Goal: Complete application form: Complete application form

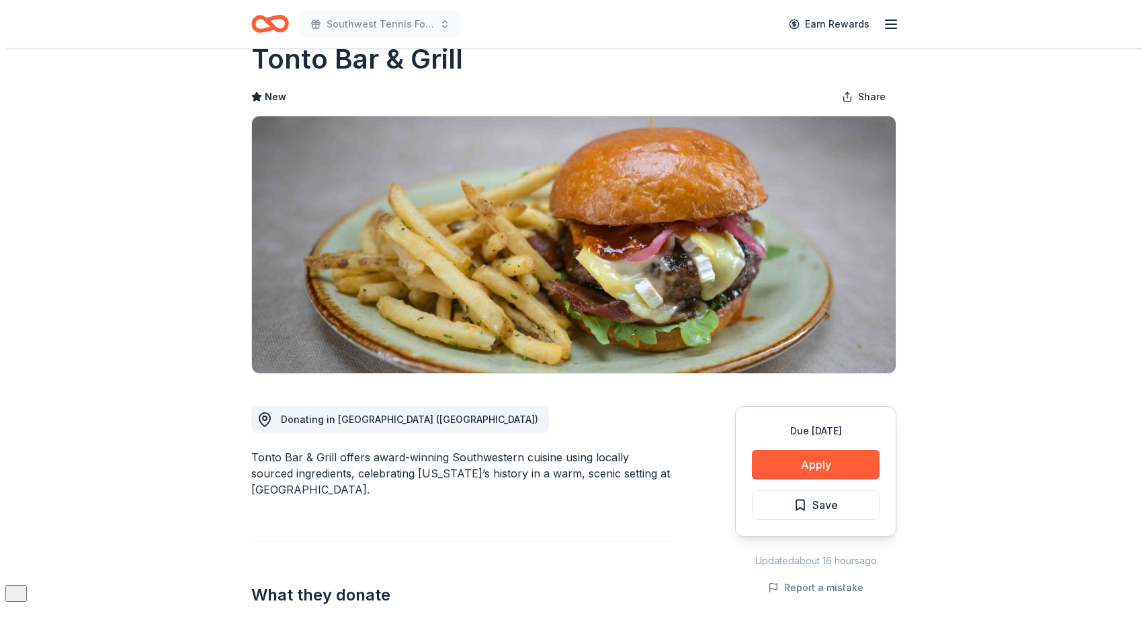
scroll to position [60, 0]
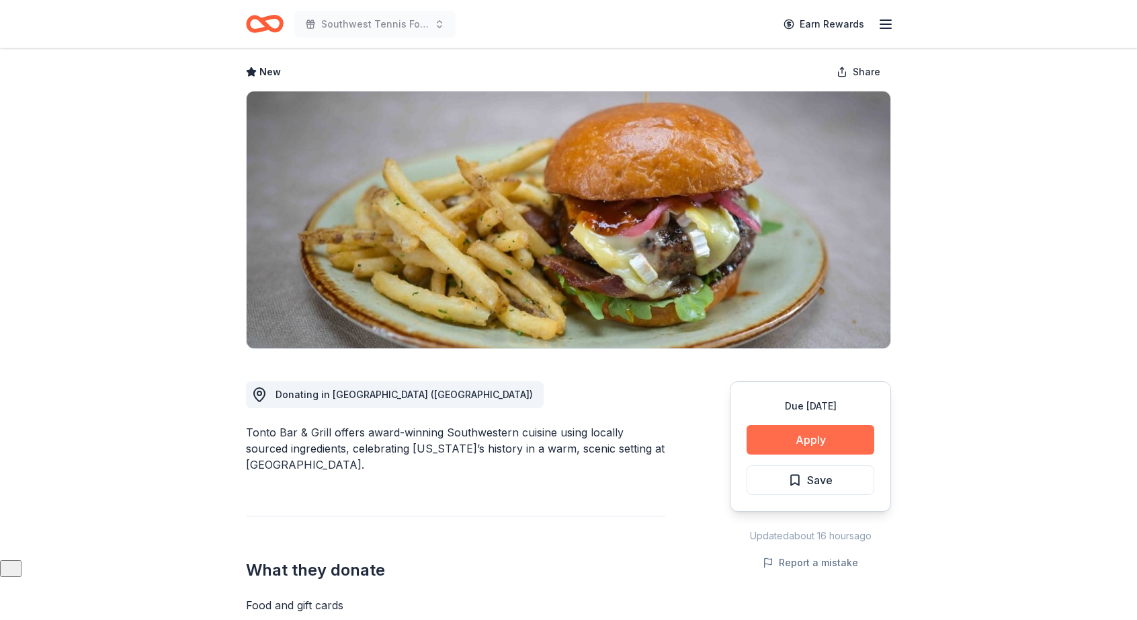
click at [807, 438] on button "Apply" at bounding box center [811, 440] width 128 height 30
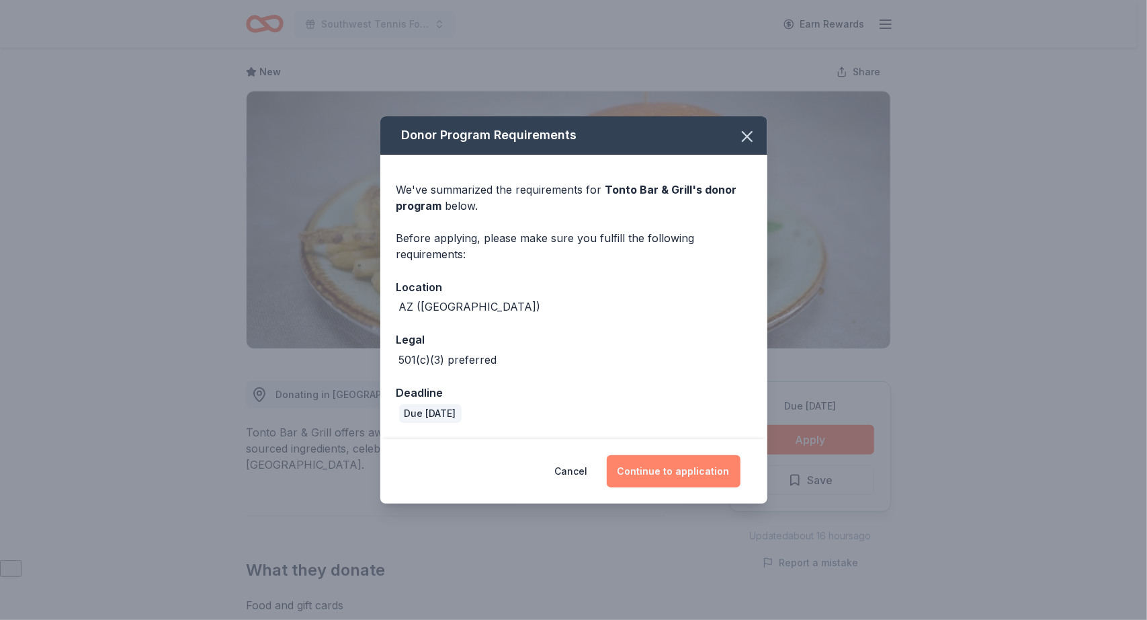
click at [684, 469] on button "Continue to application" at bounding box center [674, 471] width 134 height 32
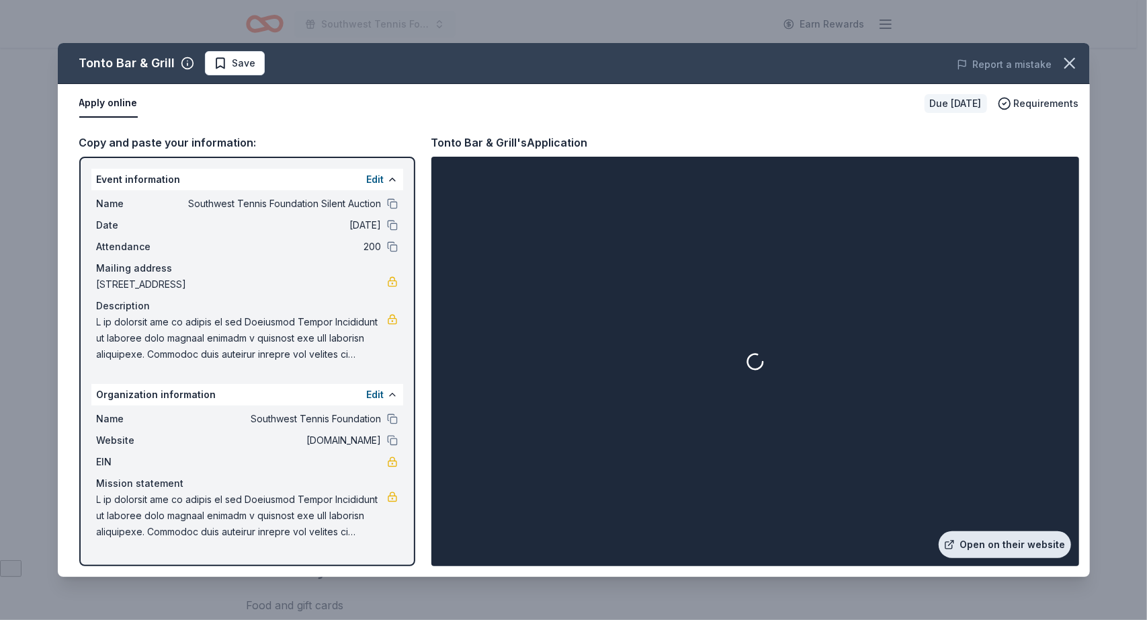
click at [975, 538] on link "Open on their website" at bounding box center [1005, 544] width 132 height 27
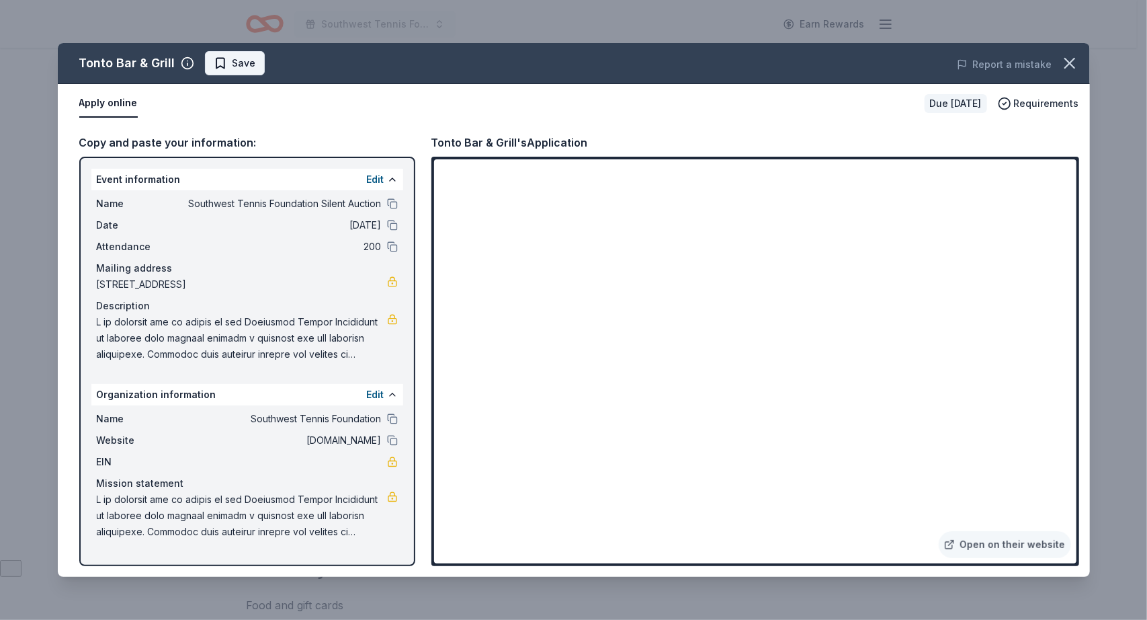
click at [235, 57] on span "Save" at bounding box center [245, 63] width 24 height 16
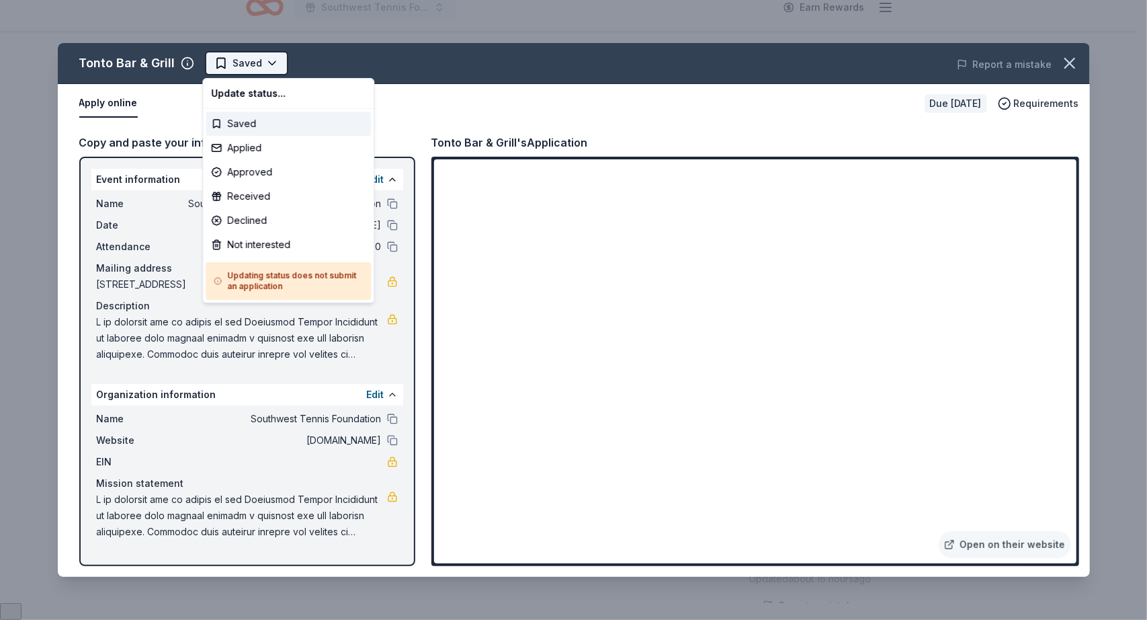
click at [272, 61] on html "Southwest Tennis Foundation Silent Auction Earn Rewards Due in 31 days Share To…" at bounding box center [573, 293] width 1147 height 620
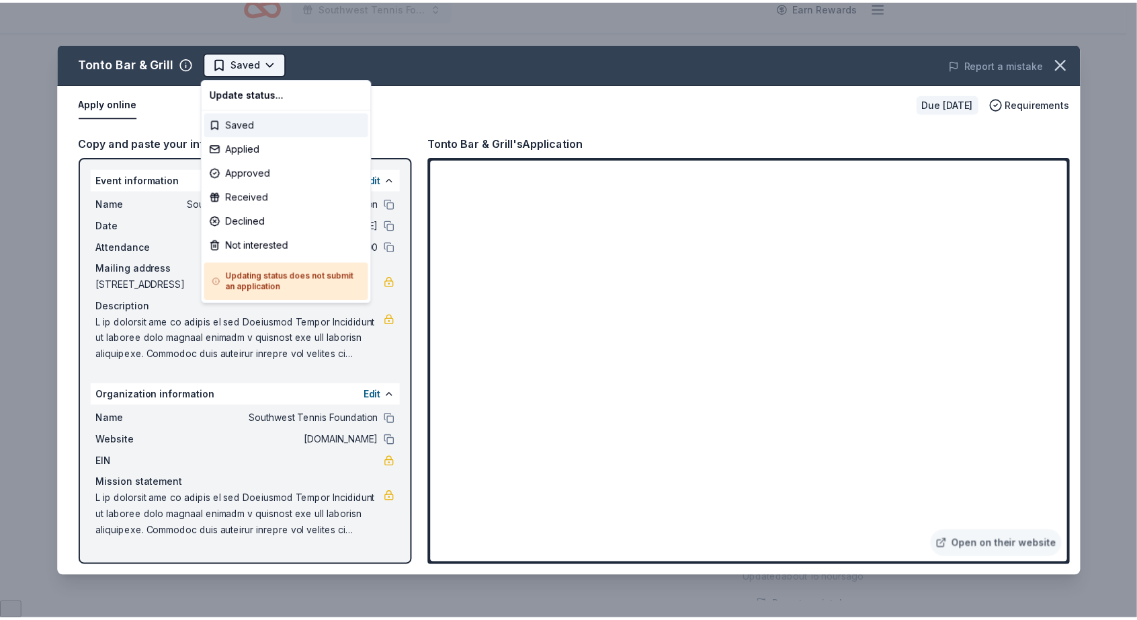
scroll to position [0, 0]
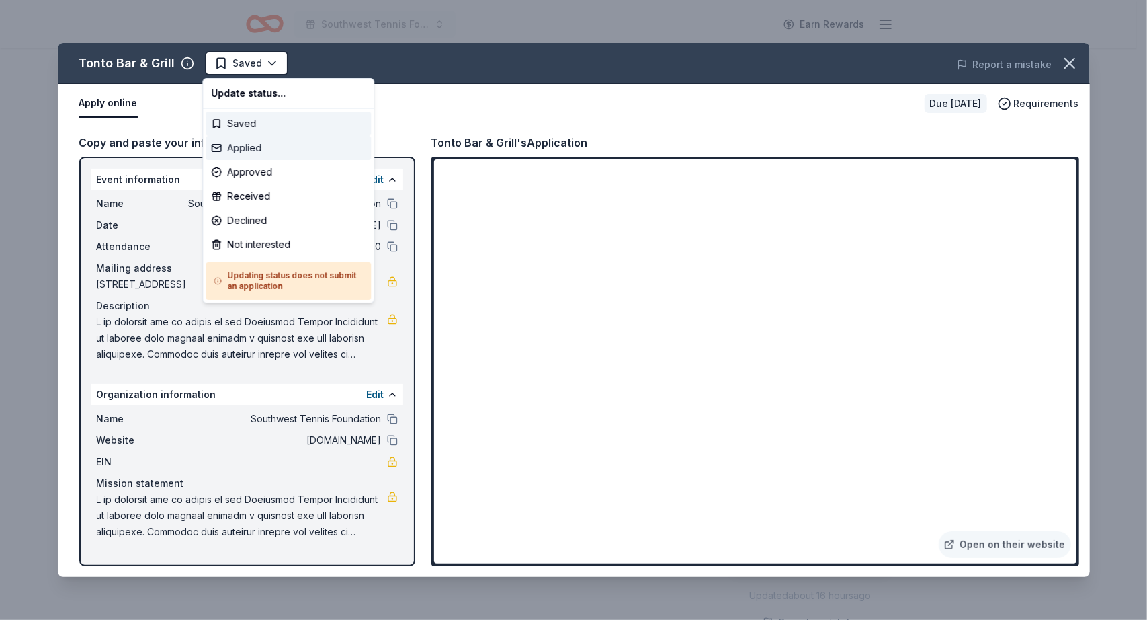
click at [268, 150] on div "Applied" at bounding box center [288, 148] width 165 height 24
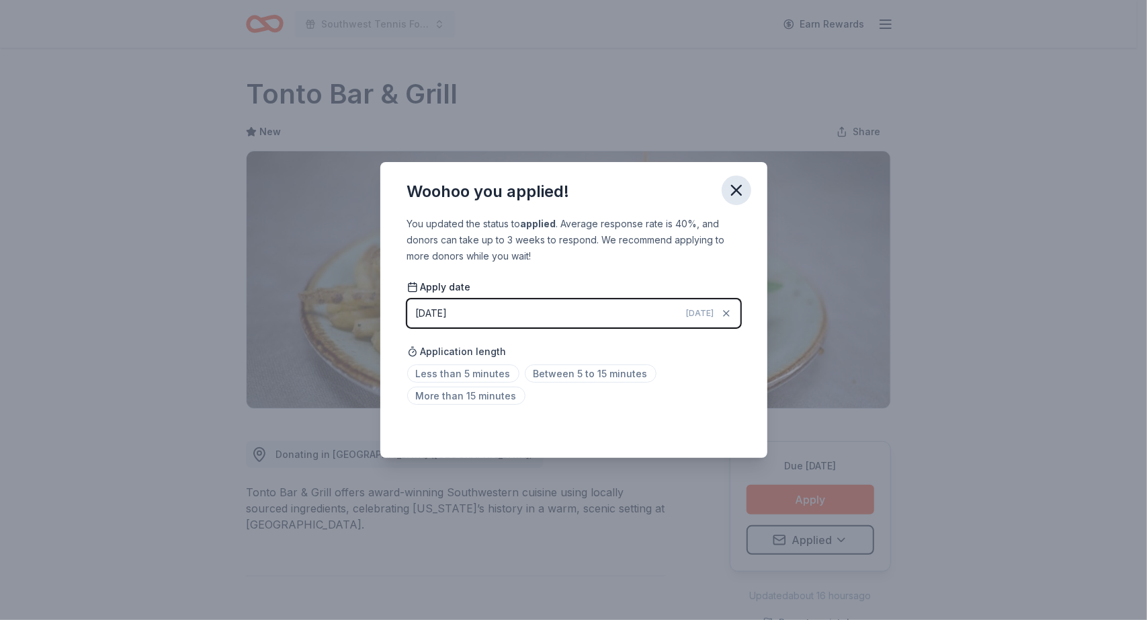
click at [731, 182] on icon "button" at bounding box center [736, 190] width 19 height 19
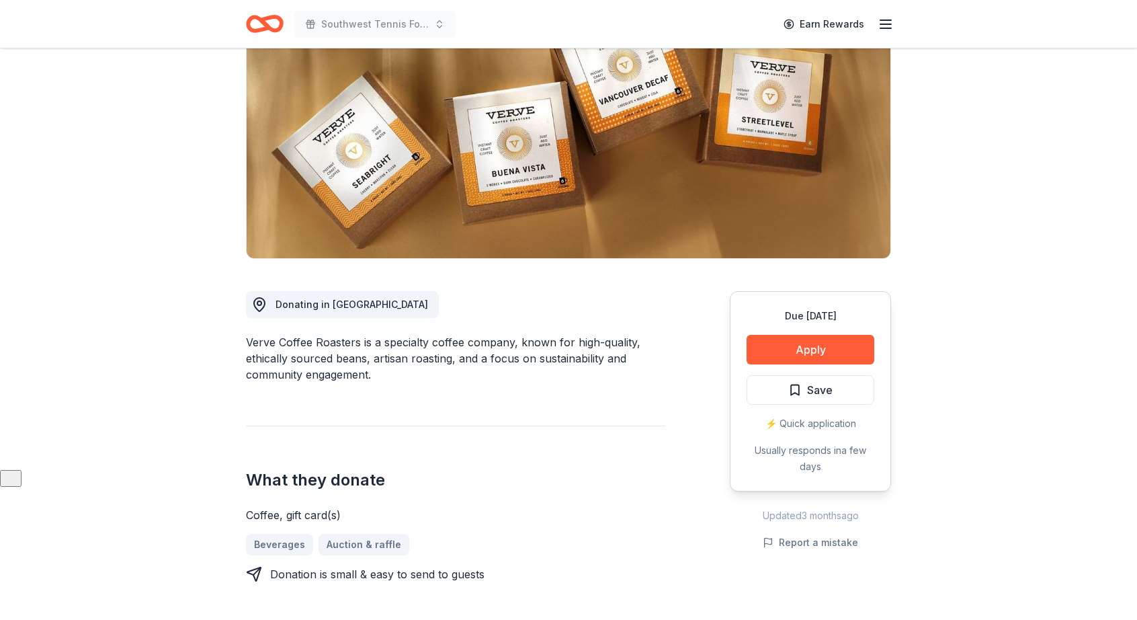
scroll to position [153, 0]
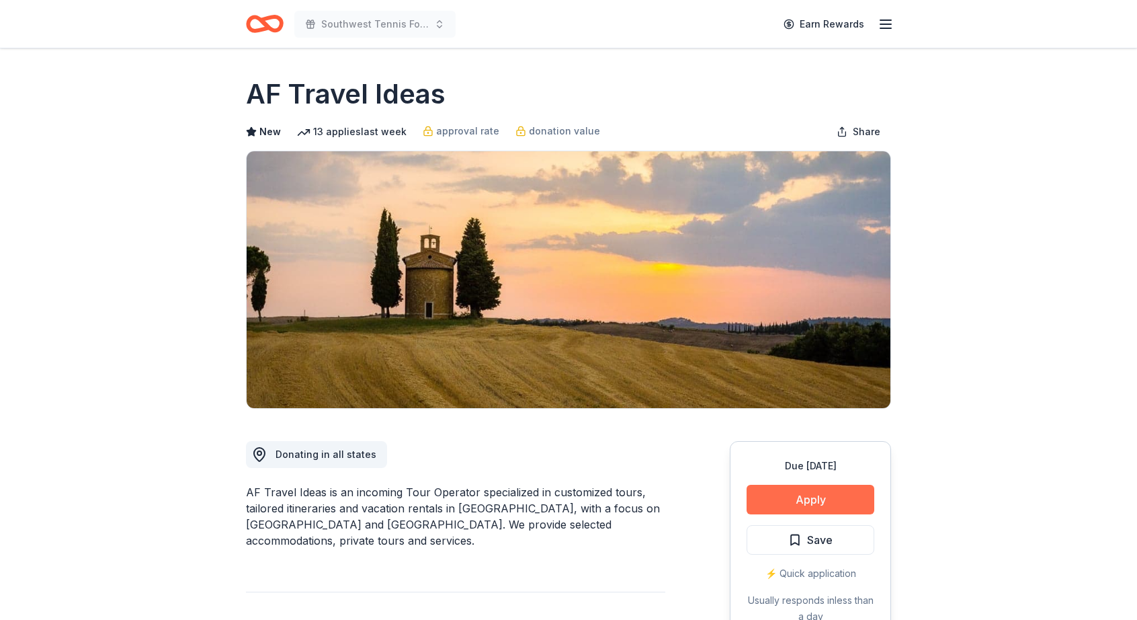
click at [782, 497] on button "Apply" at bounding box center [811, 500] width 128 height 30
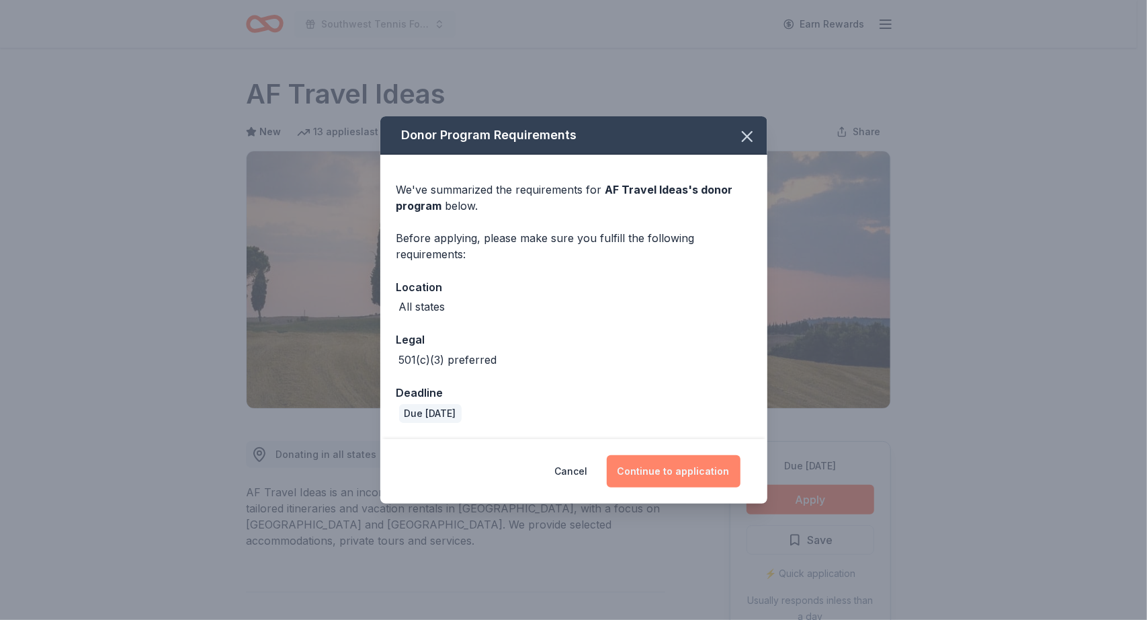
click at [679, 469] on button "Continue to application" at bounding box center [674, 471] width 134 height 32
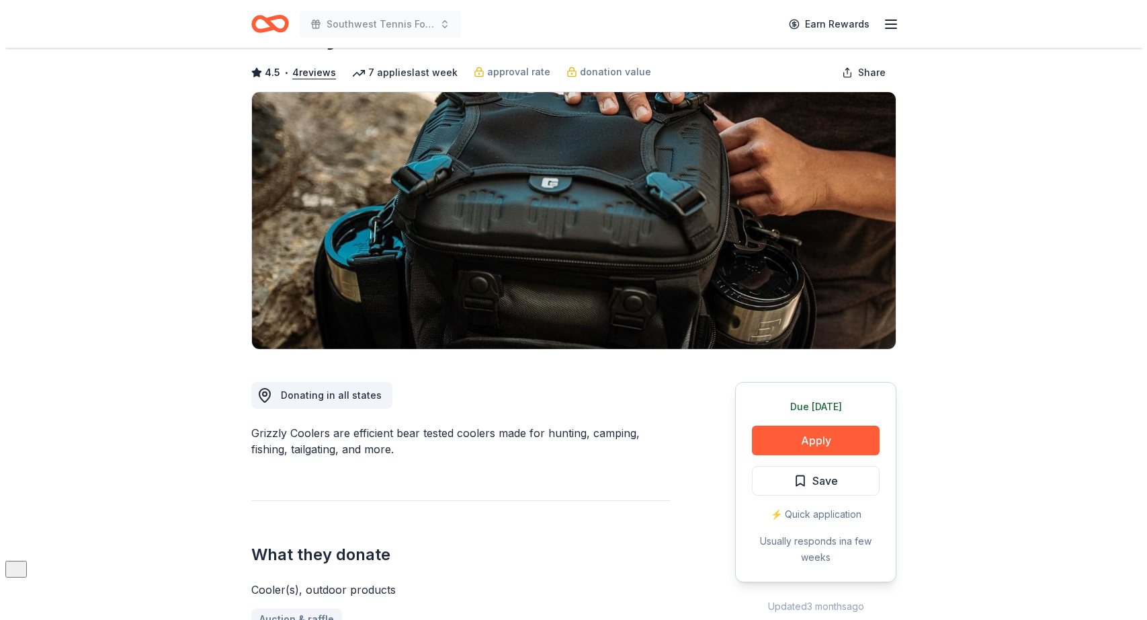
scroll to position [59, 0]
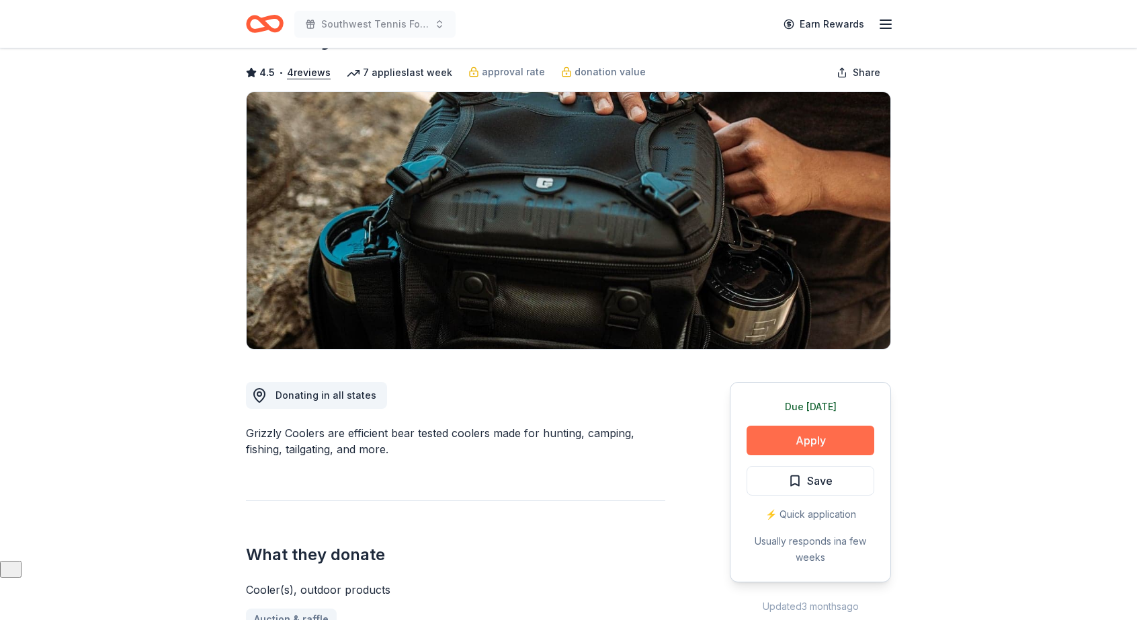
click at [821, 426] on button "Apply" at bounding box center [811, 441] width 128 height 30
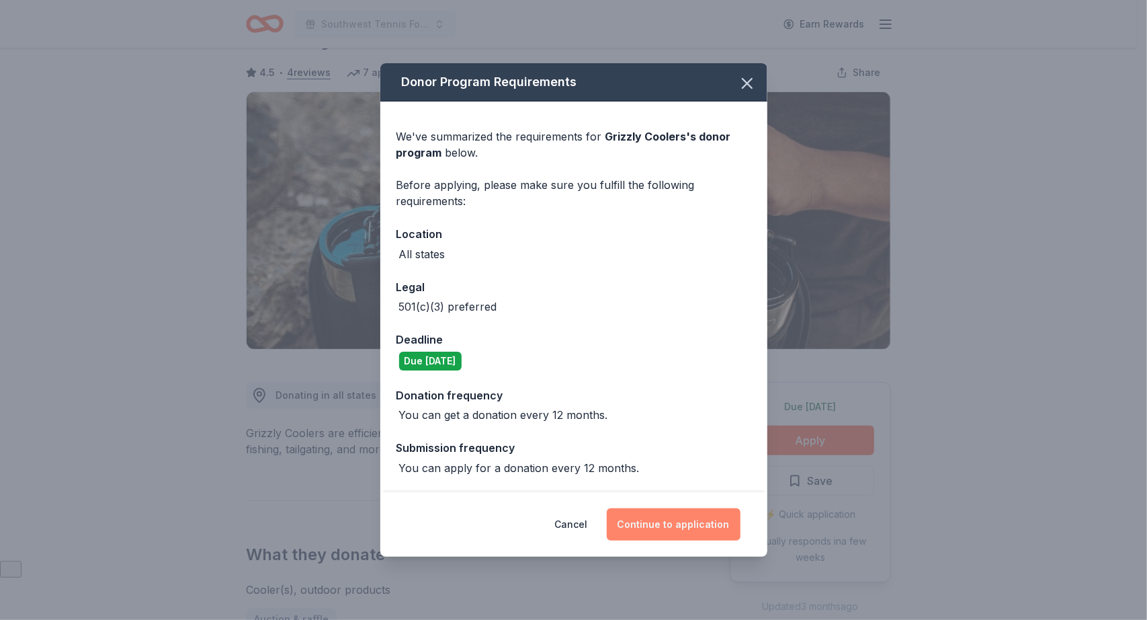
click at [691, 528] on button "Continue to application" at bounding box center [674, 524] width 134 height 32
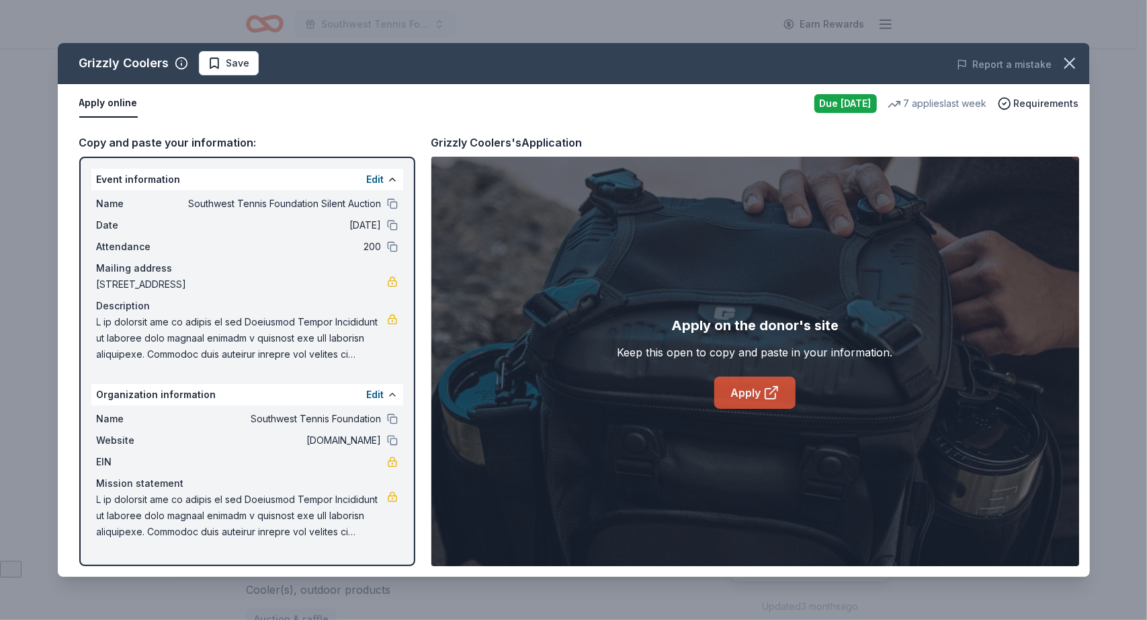
click at [743, 393] on link "Apply" at bounding box center [755, 392] width 81 height 32
click at [233, 64] on span "Save" at bounding box center [239, 63] width 24 height 16
click at [264, 63] on html "Southwest Tennis Foundation Silent Auction Earn Rewards Due tomorrow Share Griz…" at bounding box center [573, 251] width 1147 height 620
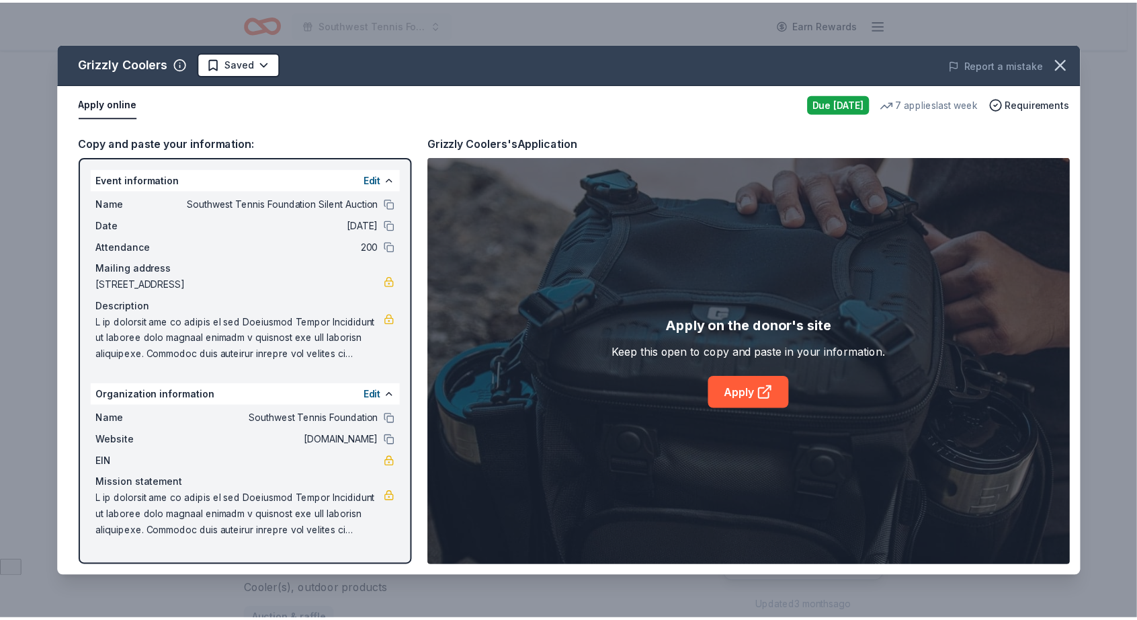
scroll to position [0, 0]
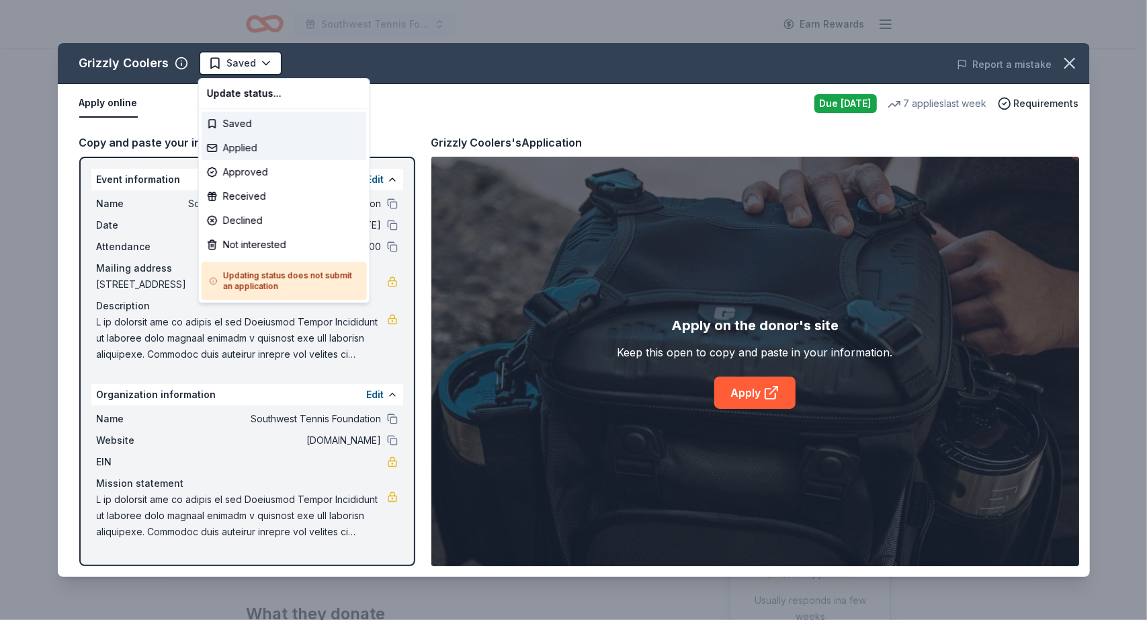
click at [254, 144] on div "Applied" at bounding box center [284, 148] width 165 height 24
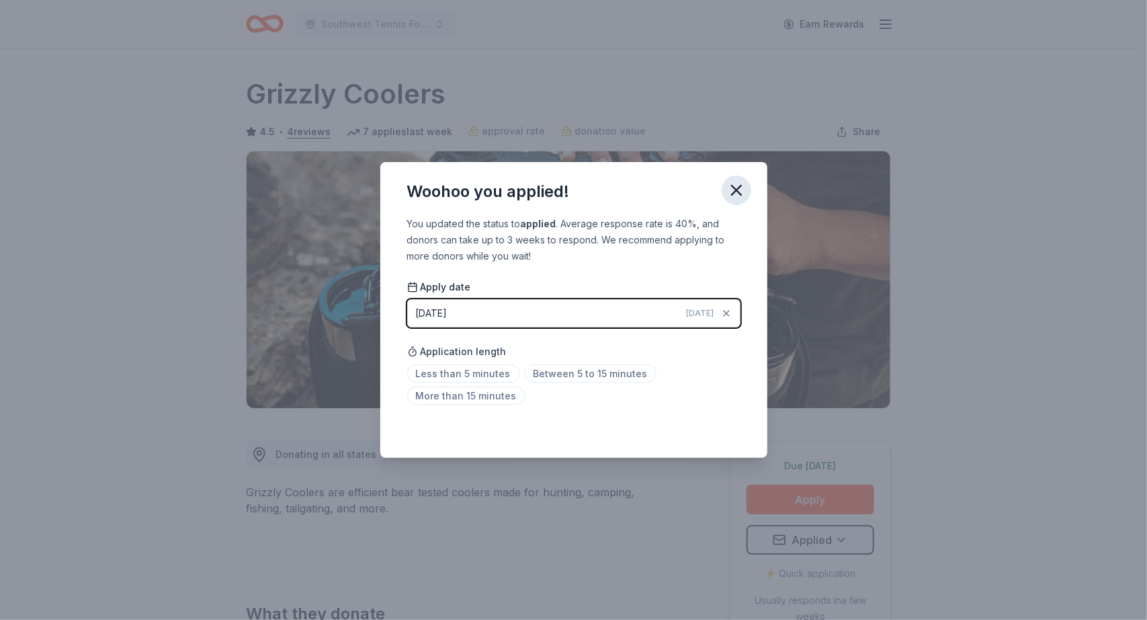
click at [738, 186] on icon "button" at bounding box center [736, 190] width 19 height 19
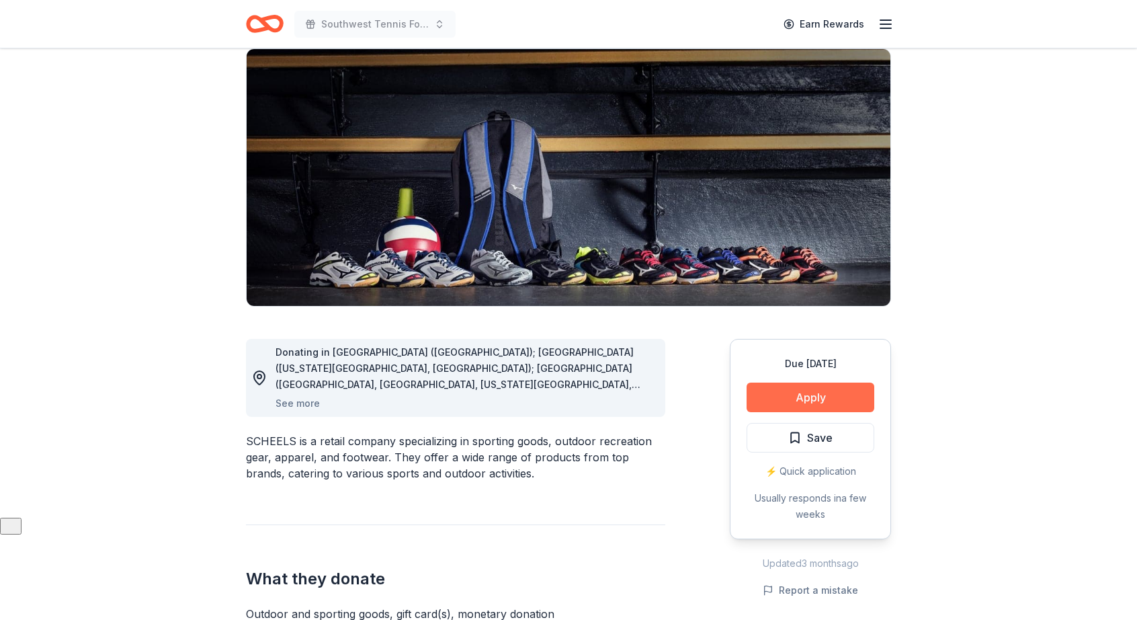
scroll to position [104, 0]
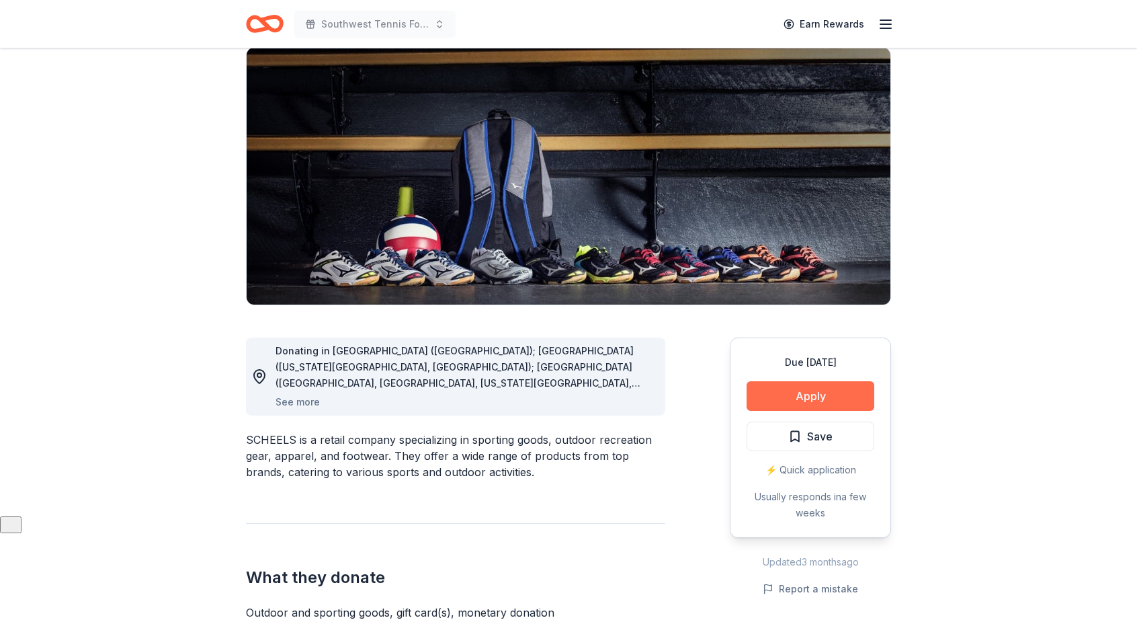
click at [797, 398] on button "Apply" at bounding box center [811, 396] width 128 height 30
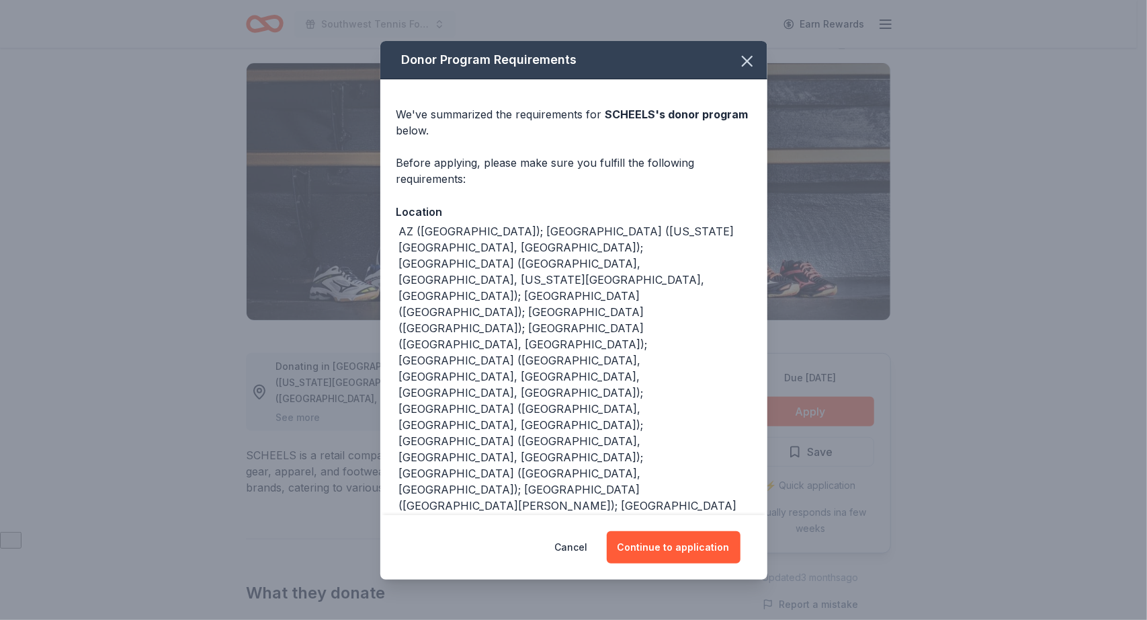
scroll to position [79, 0]
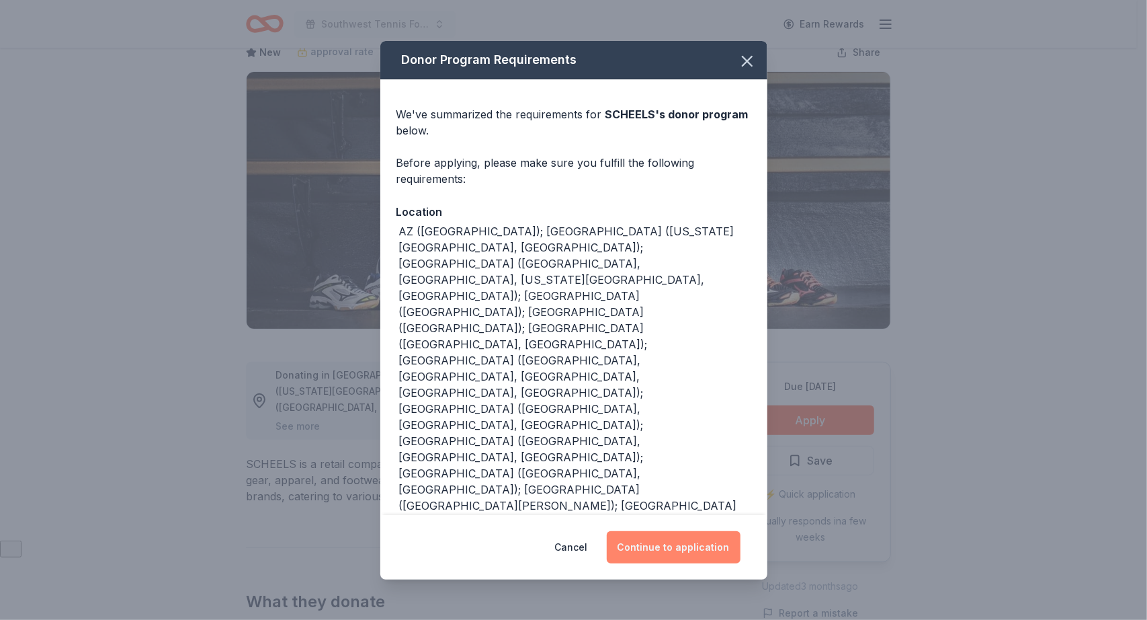
click at [675, 552] on button "Continue to application" at bounding box center [674, 547] width 134 height 32
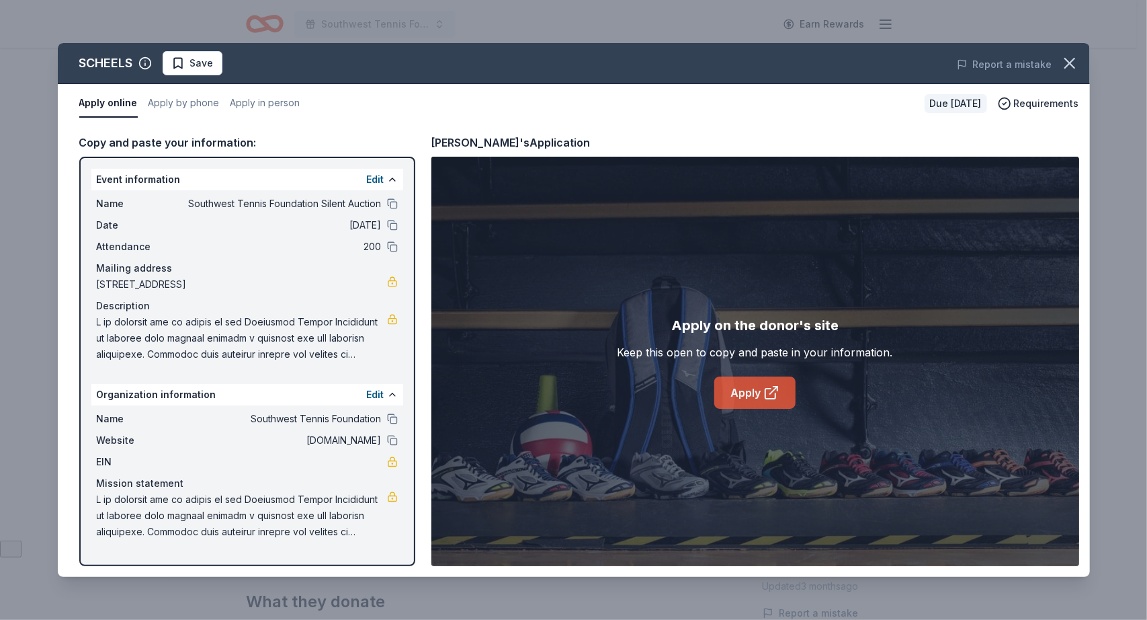
click at [745, 397] on link "Apply" at bounding box center [755, 392] width 81 height 32
click at [203, 60] on span "Save" at bounding box center [202, 63] width 24 height 16
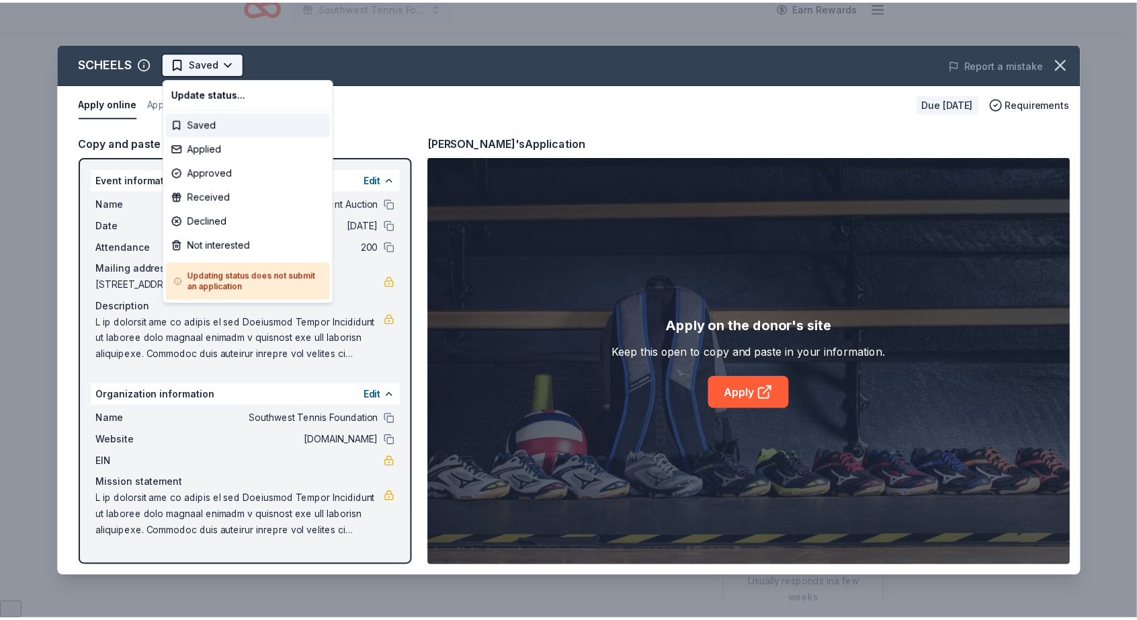
scroll to position [0, 0]
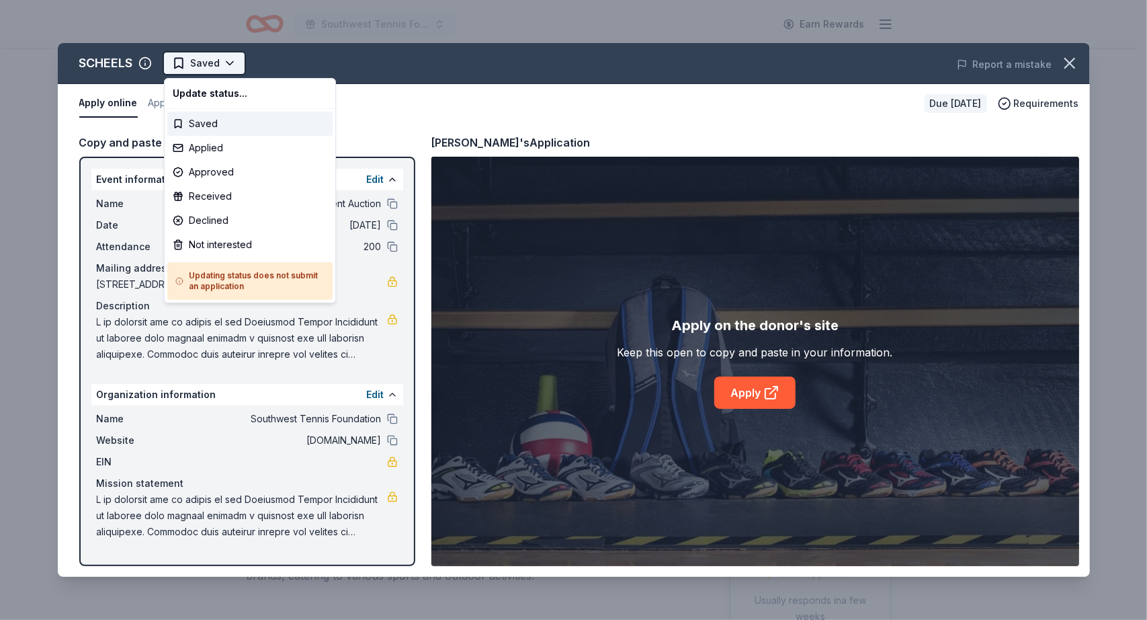
click at [237, 67] on html "Southwest Tennis Foundation Silent Auction Earn Rewards Due [DATE] Share SCHEEL…" at bounding box center [573, 310] width 1147 height 620
click at [204, 149] on div "Applied" at bounding box center [249, 148] width 165 height 24
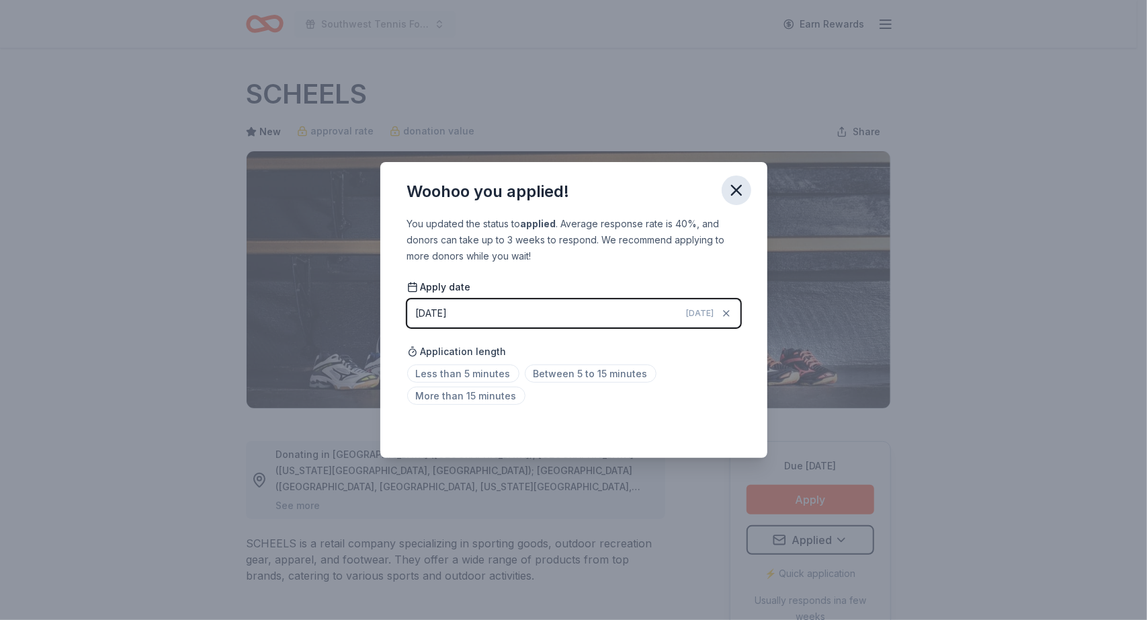
click at [738, 192] on icon "button" at bounding box center [736, 190] width 9 height 9
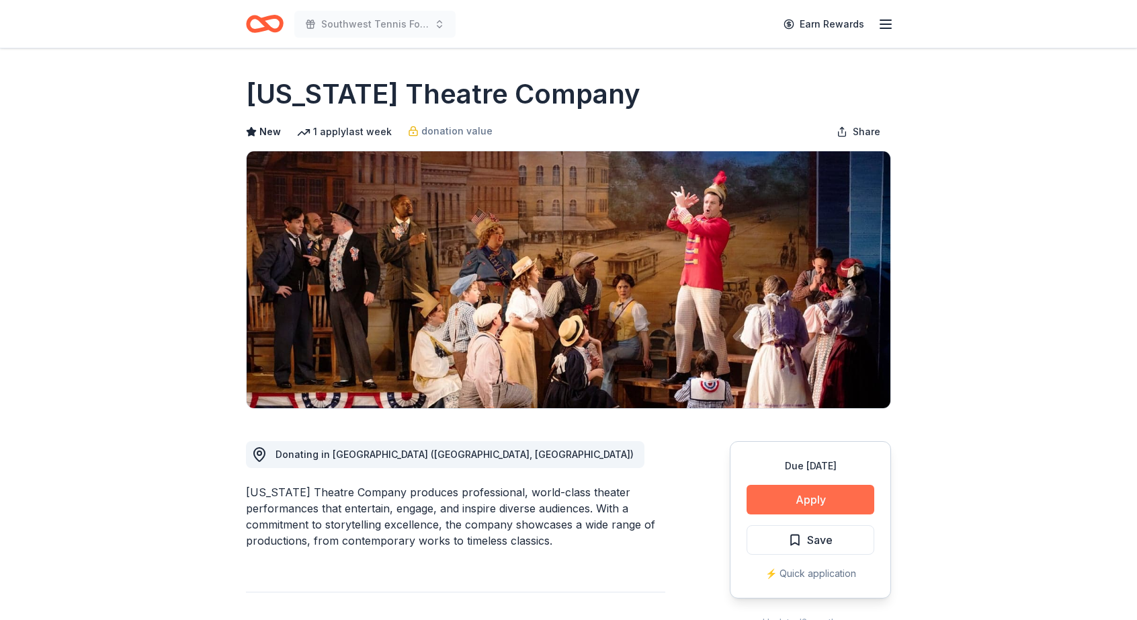
click at [815, 502] on button "Apply" at bounding box center [811, 500] width 128 height 30
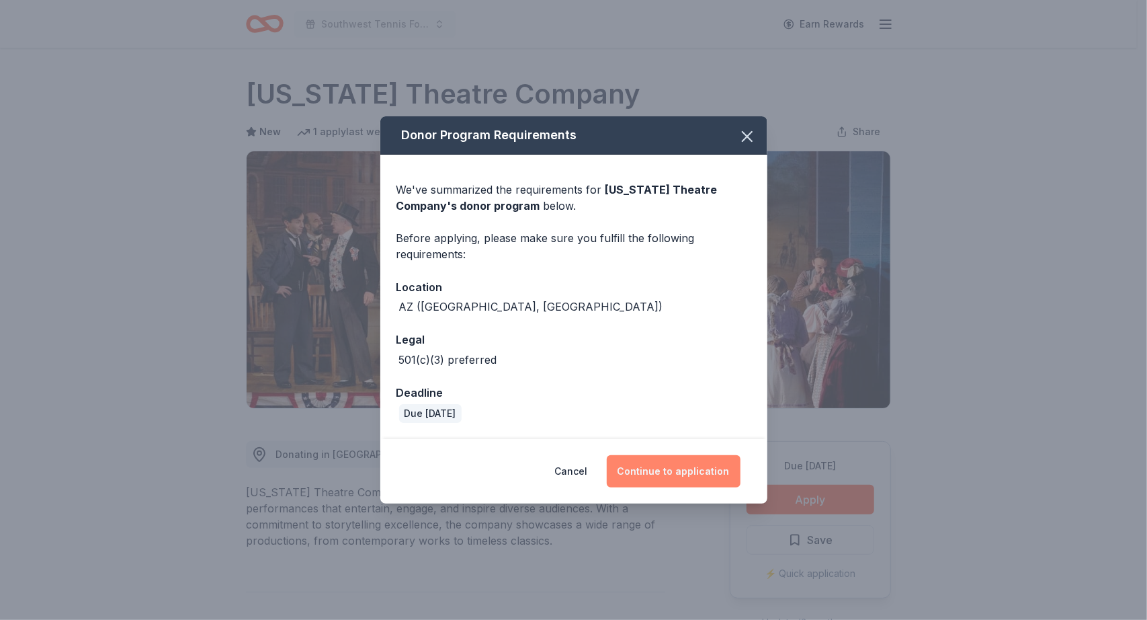
click at [687, 468] on button "Continue to application" at bounding box center [674, 471] width 134 height 32
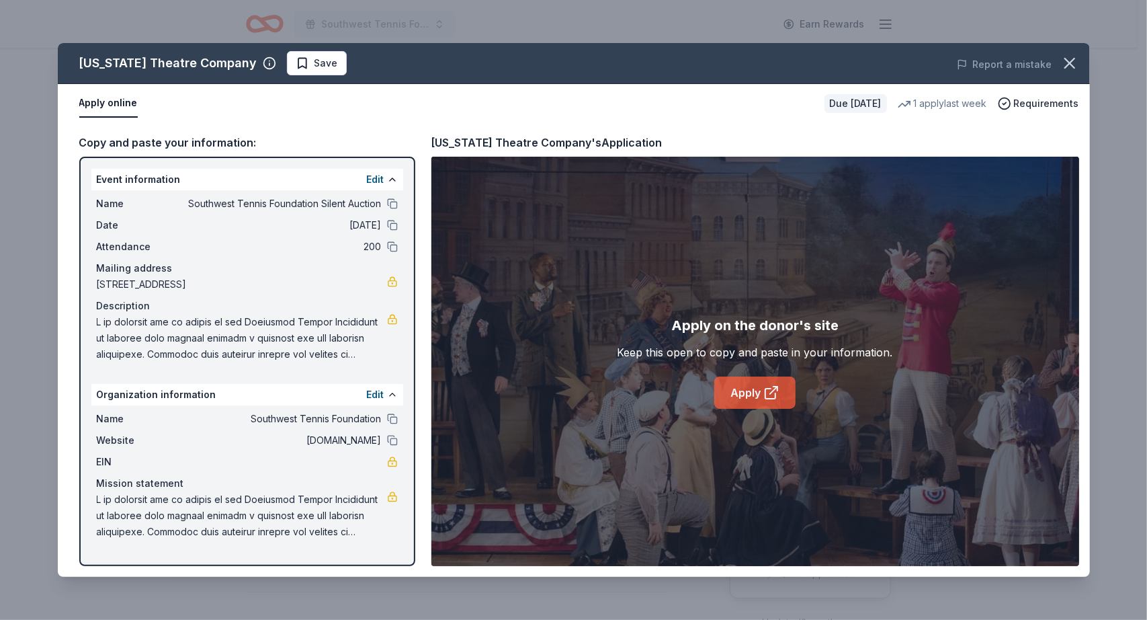
click at [754, 392] on link "Apply" at bounding box center [755, 392] width 81 height 32
click at [296, 63] on span "Save" at bounding box center [317, 63] width 42 height 16
click at [329, 71] on html "Southwest Tennis Foundation Silent Auction Earn Rewards Due in 16 days Share Ar…" at bounding box center [573, 310] width 1147 height 620
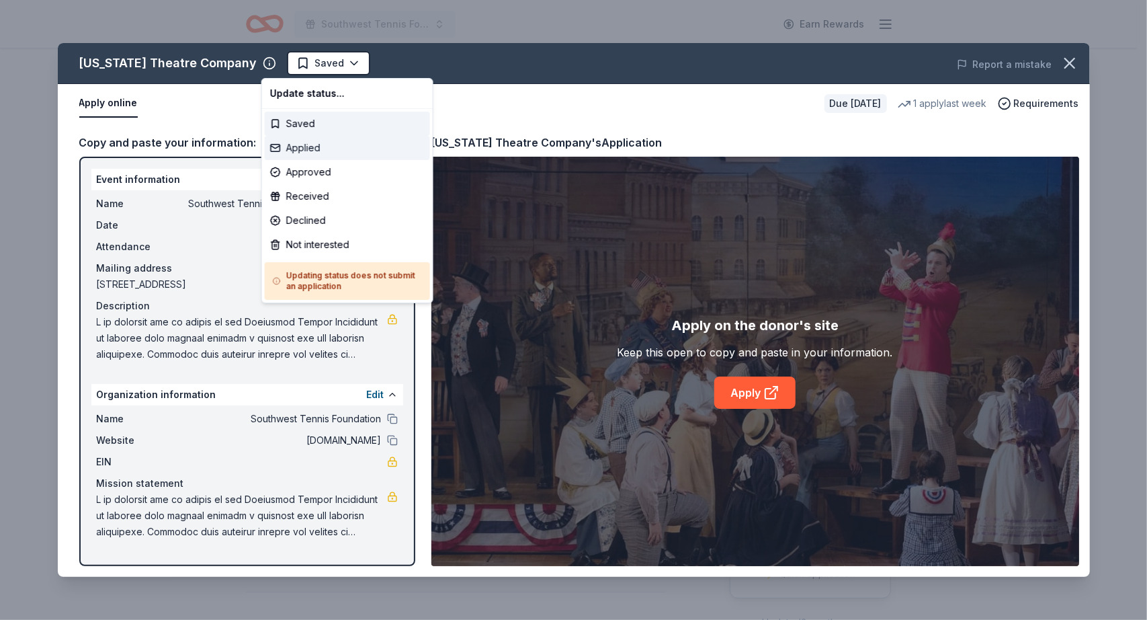
click at [315, 144] on div "Applied" at bounding box center [347, 148] width 165 height 24
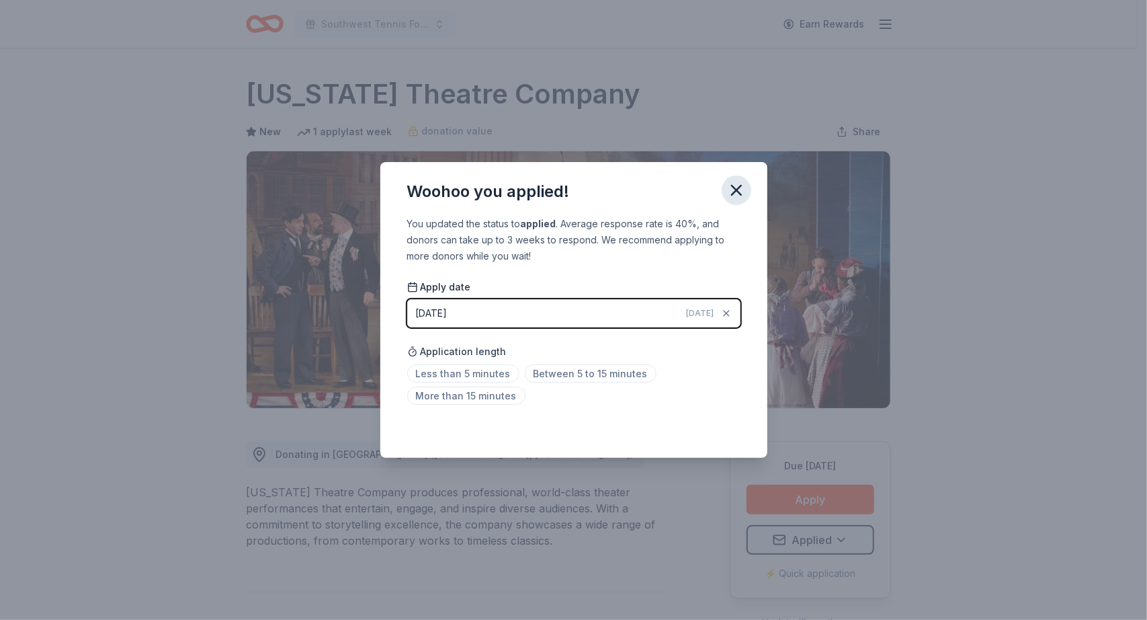
click at [735, 189] on icon "button" at bounding box center [736, 190] width 9 height 9
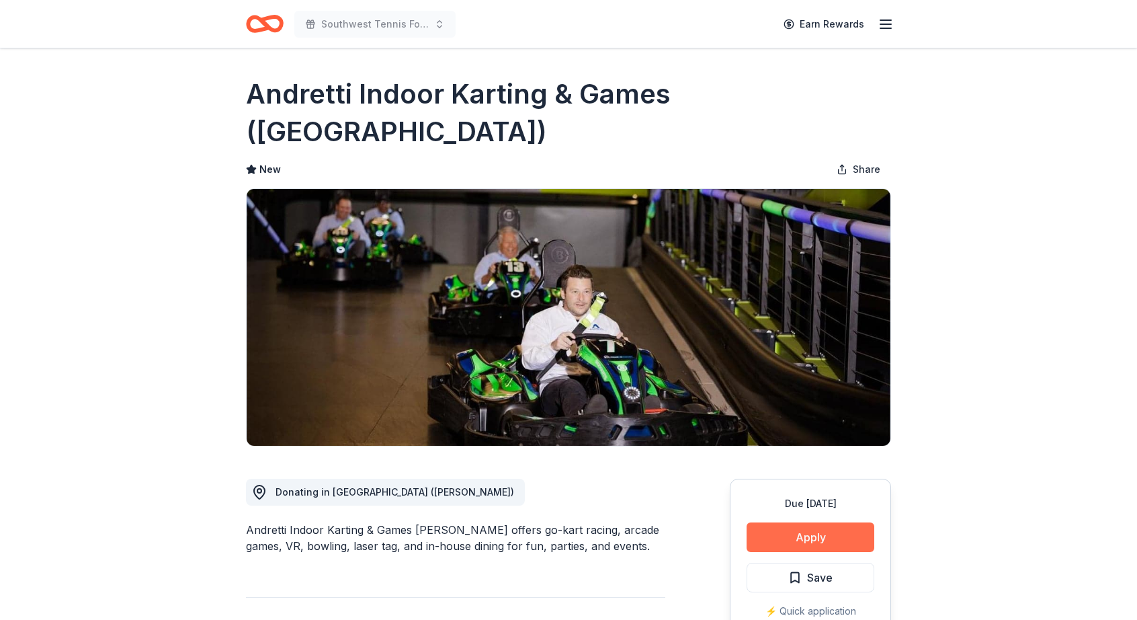
click at [813, 522] on button "Apply" at bounding box center [811, 537] width 128 height 30
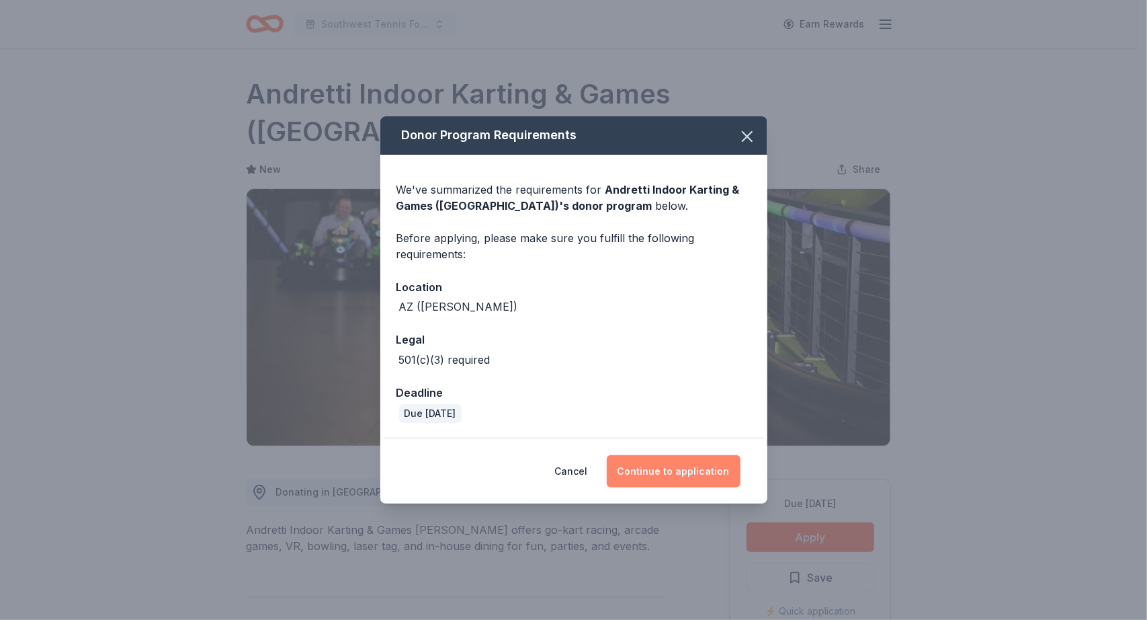
click at [653, 469] on button "Continue to application" at bounding box center [674, 471] width 134 height 32
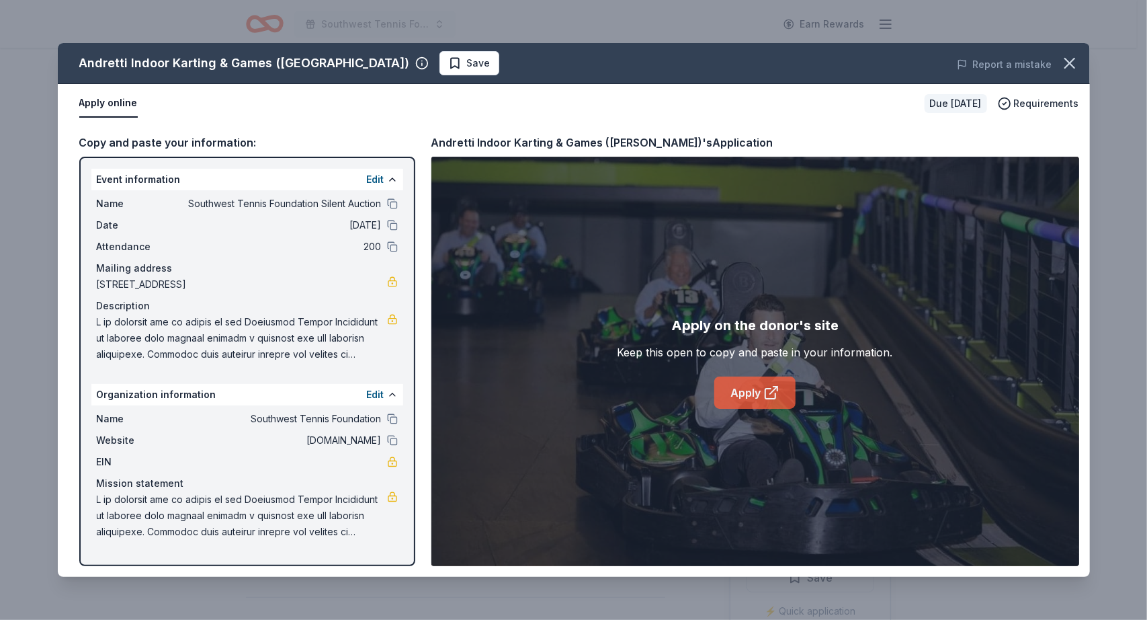
click at [746, 393] on link "Apply" at bounding box center [755, 392] width 81 height 32
click at [467, 59] on span "Save" at bounding box center [479, 63] width 24 height 16
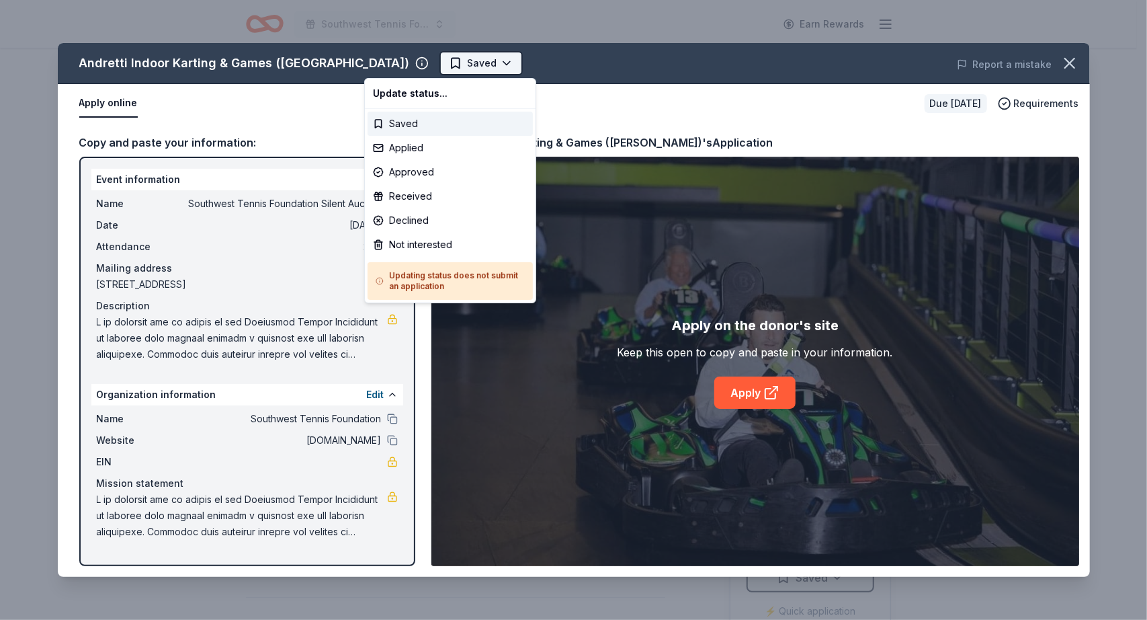
click at [437, 64] on html "Southwest Tennis Foundation Silent Auction Earn Rewards Due in 19 days Share An…" at bounding box center [573, 310] width 1147 height 620
click at [424, 145] on div "Applied" at bounding box center [450, 148] width 165 height 24
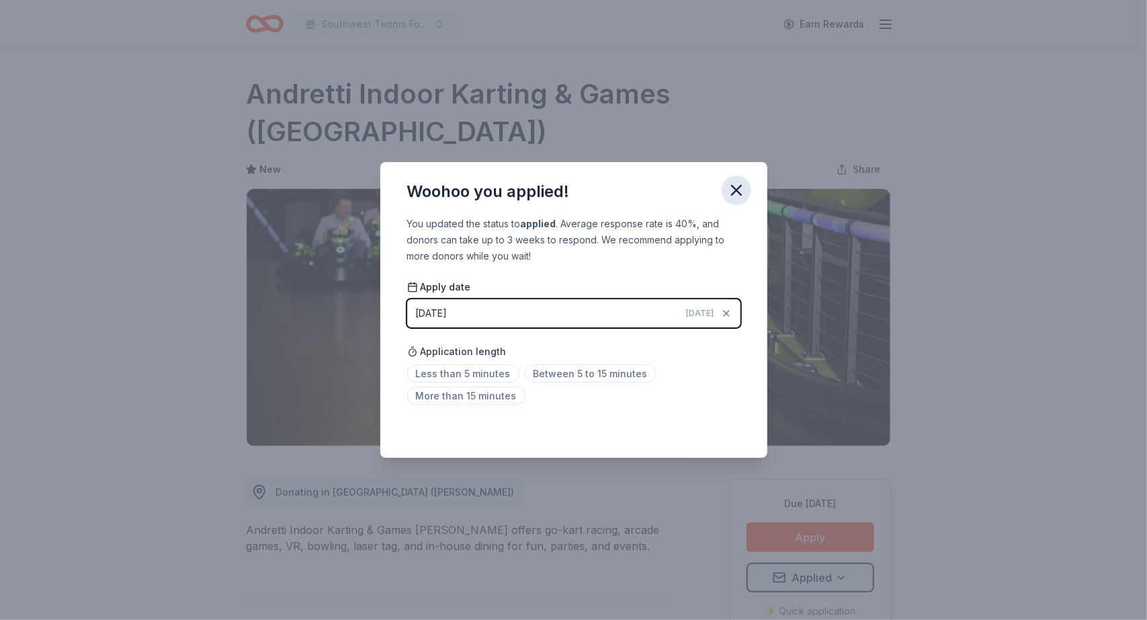
click at [739, 189] on icon "button" at bounding box center [736, 190] width 19 height 19
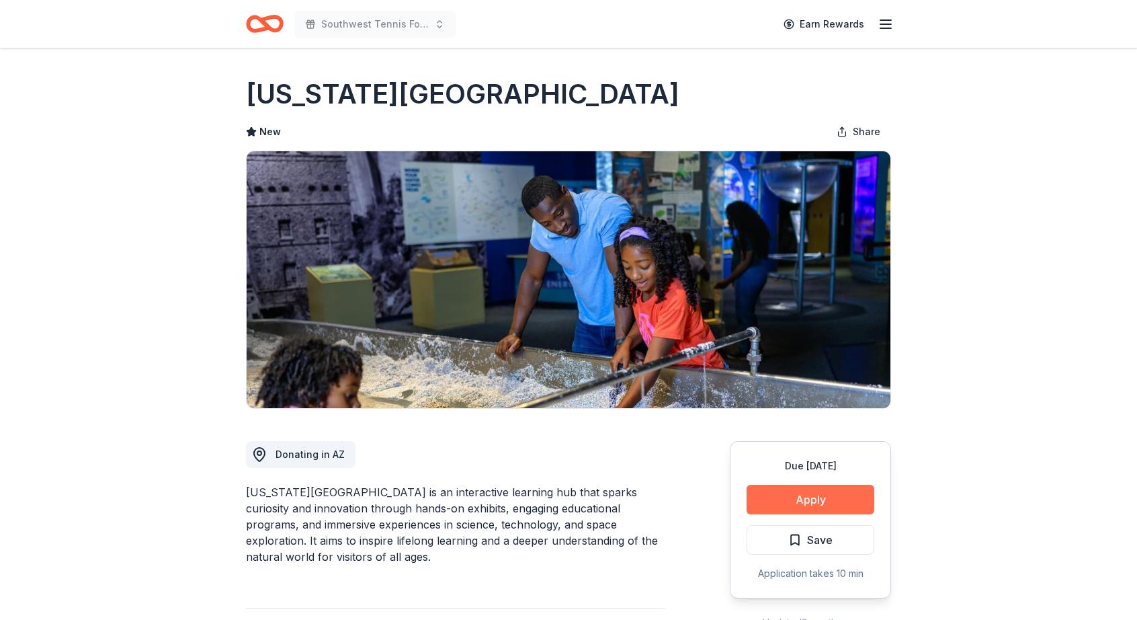
click at [795, 499] on button "Apply" at bounding box center [811, 500] width 128 height 30
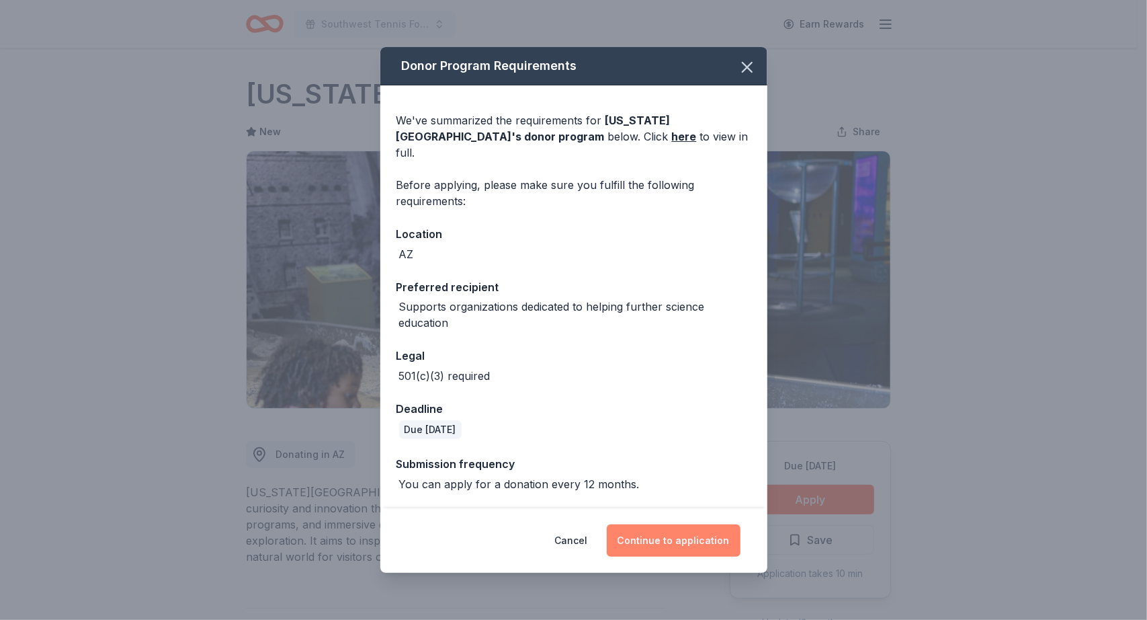
click at [642, 538] on button "Continue to application" at bounding box center [674, 540] width 134 height 32
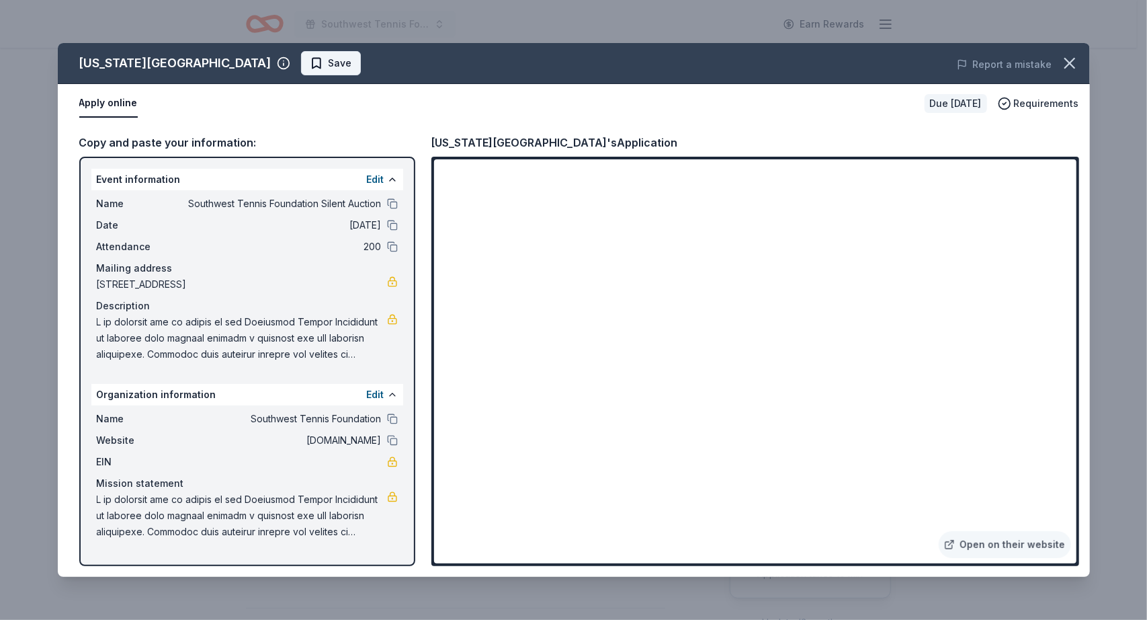
click at [329, 63] on span "Save" at bounding box center [341, 63] width 24 height 16
click at [311, 66] on html "Southwest Tennis Foundation Silent Auction Earn Rewards Due in 19 days Share Ar…" at bounding box center [573, 310] width 1147 height 620
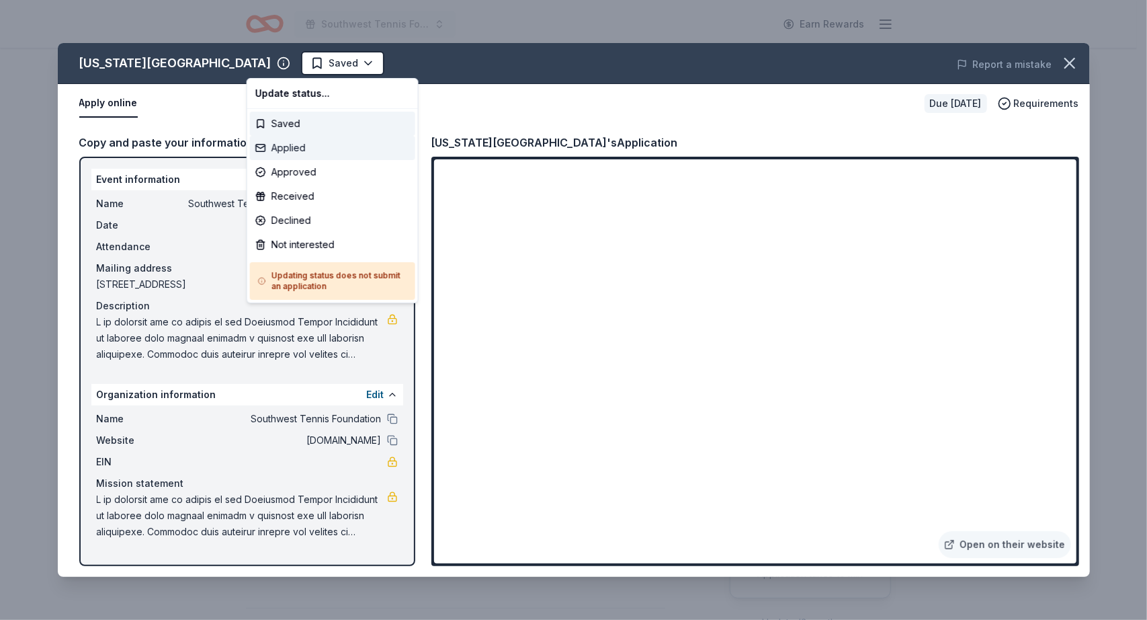
click at [306, 143] on div "Applied" at bounding box center [332, 148] width 165 height 24
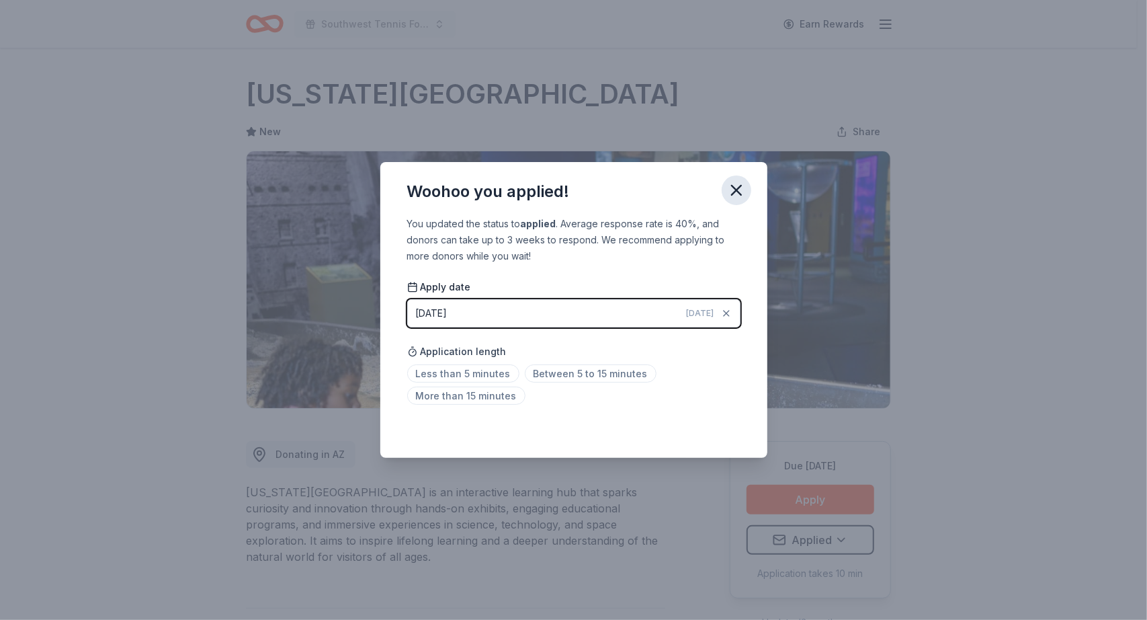
click at [739, 192] on icon "button" at bounding box center [736, 190] width 19 height 19
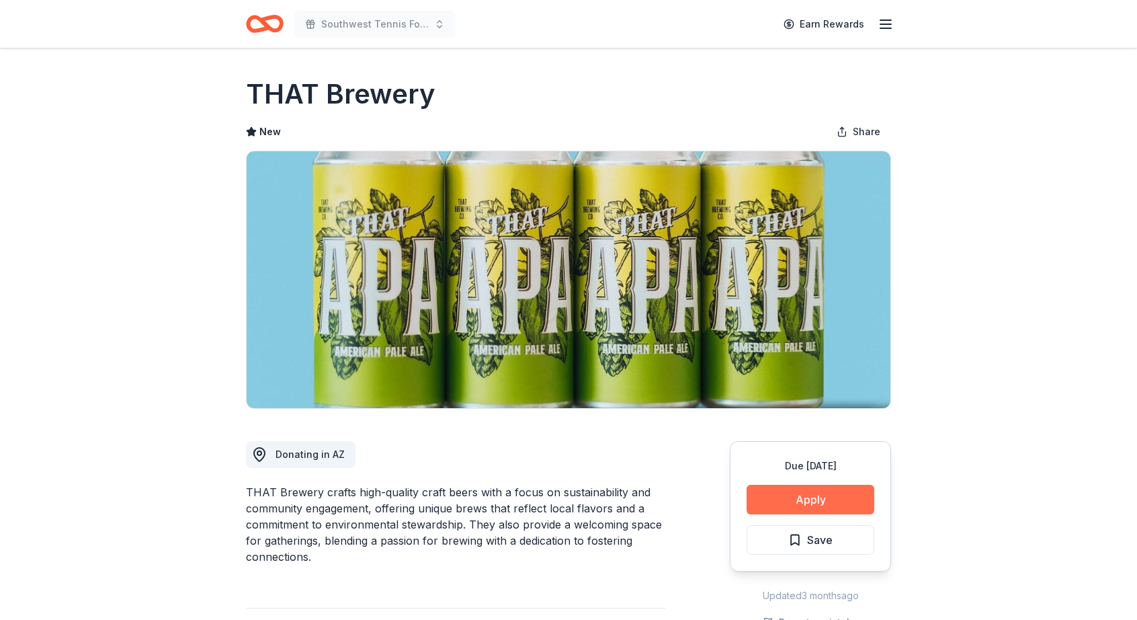
click at [796, 506] on button "Apply" at bounding box center [811, 500] width 128 height 30
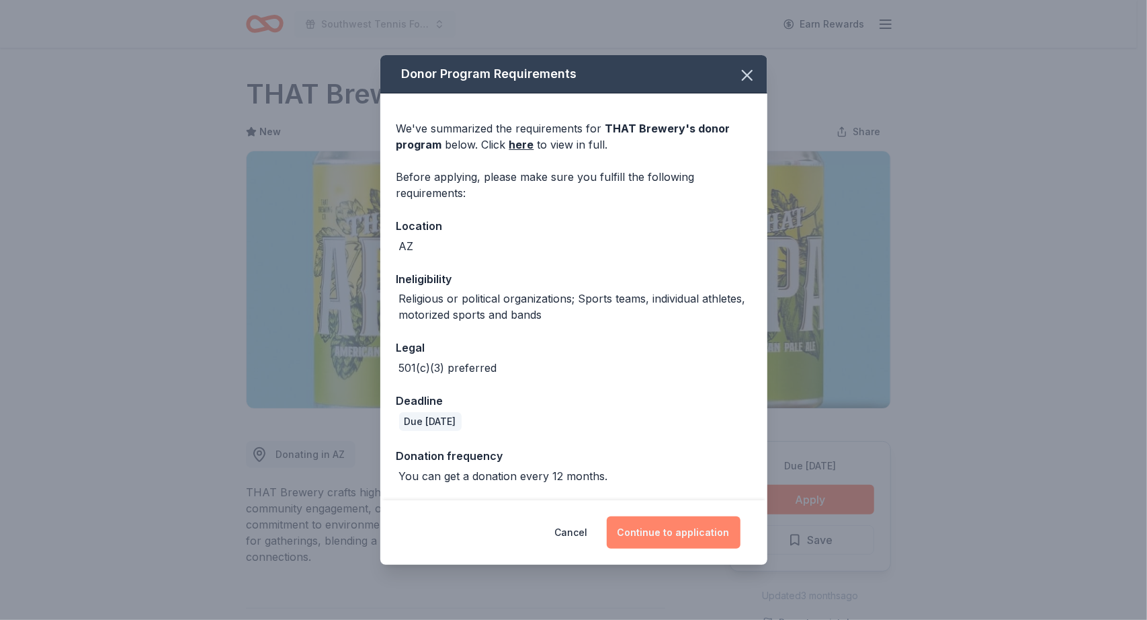
click at [645, 530] on button "Continue to application" at bounding box center [674, 532] width 134 height 32
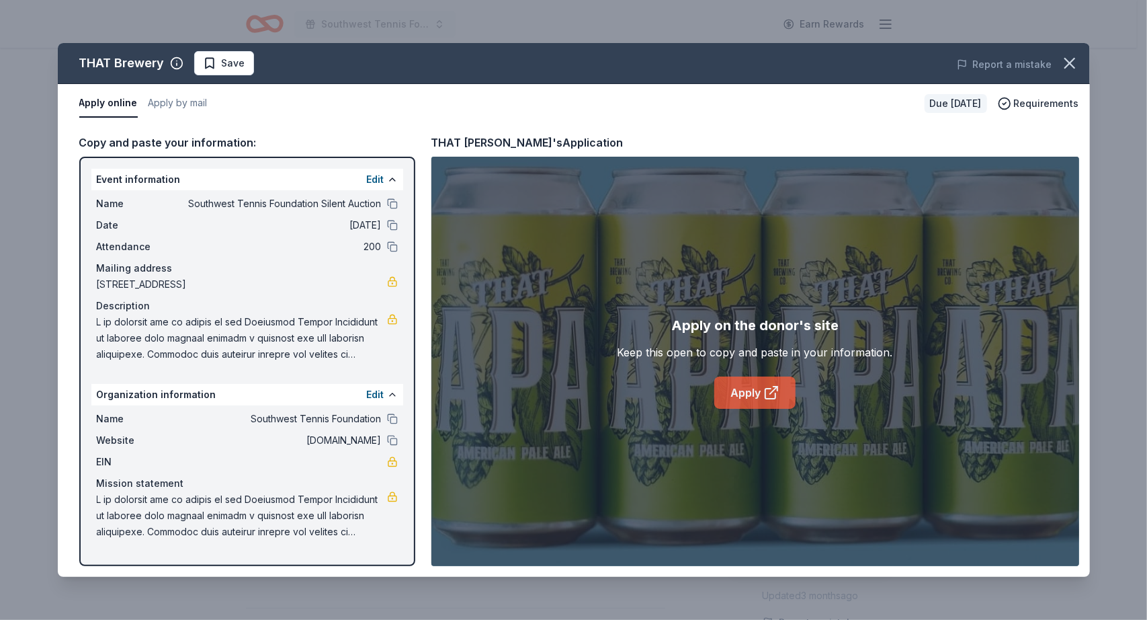
click at [741, 398] on link "Apply" at bounding box center [755, 392] width 81 height 32
click at [234, 52] on button "Save" at bounding box center [224, 63] width 60 height 24
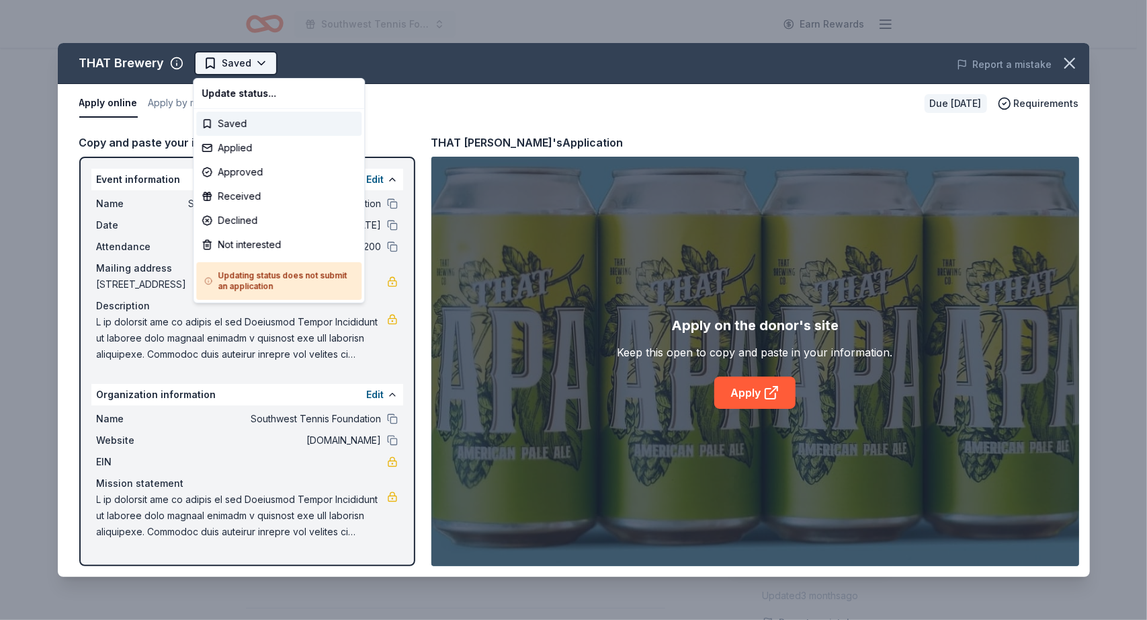
click at [262, 60] on html "Southwest Tennis Foundation Silent Auction Earn Rewards Due in 19 days Share TH…" at bounding box center [573, 310] width 1147 height 620
click at [250, 151] on div "Applied" at bounding box center [278, 148] width 165 height 24
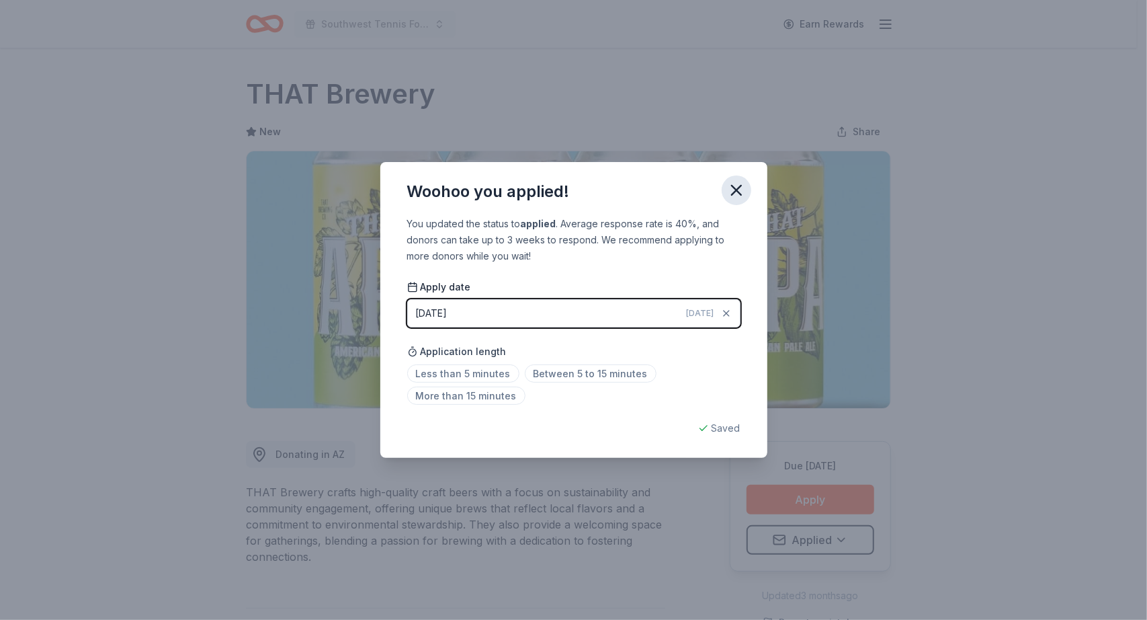
click at [741, 192] on icon "button" at bounding box center [736, 190] width 19 height 19
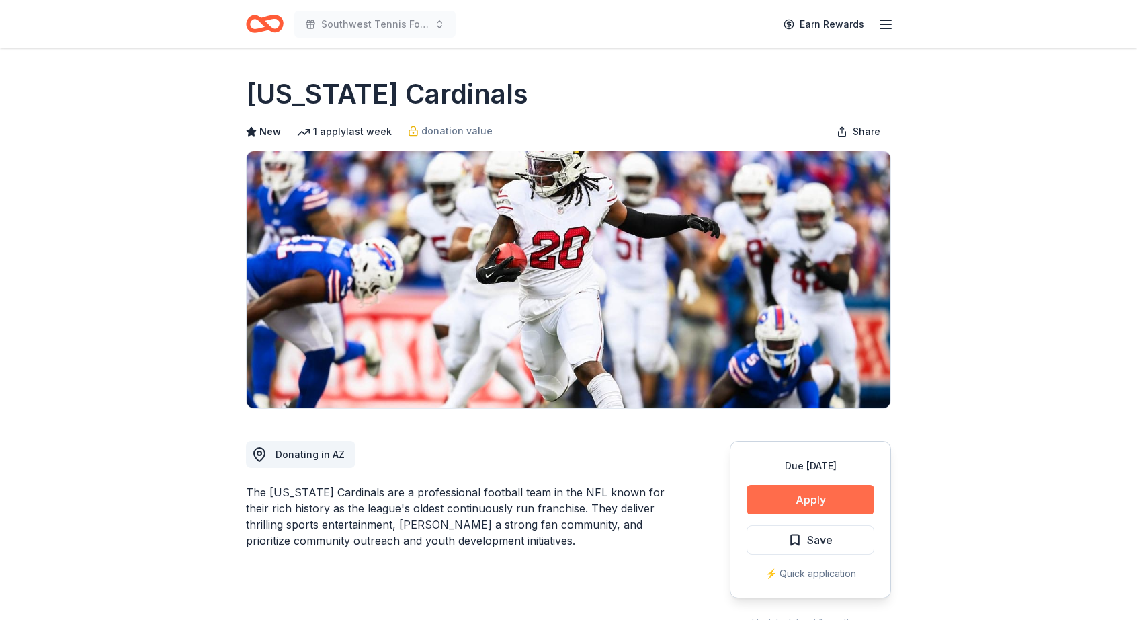
click at [840, 495] on button "Apply" at bounding box center [811, 500] width 128 height 30
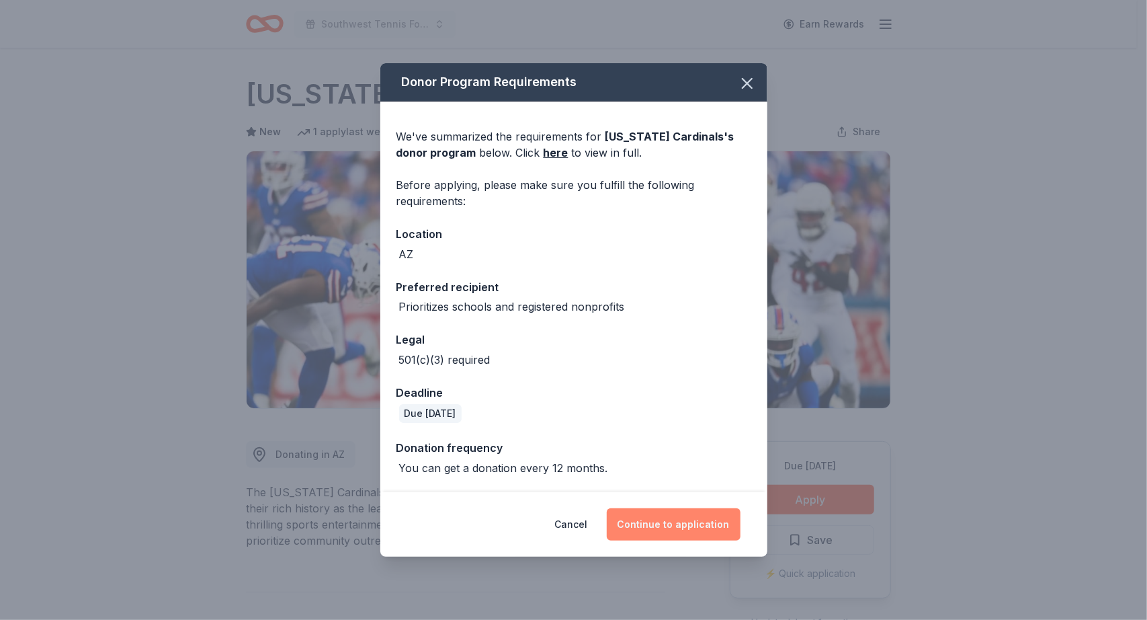
click at [690, 528] on button "Continue to application" at bounding box center [674, 524] width 134 height 32
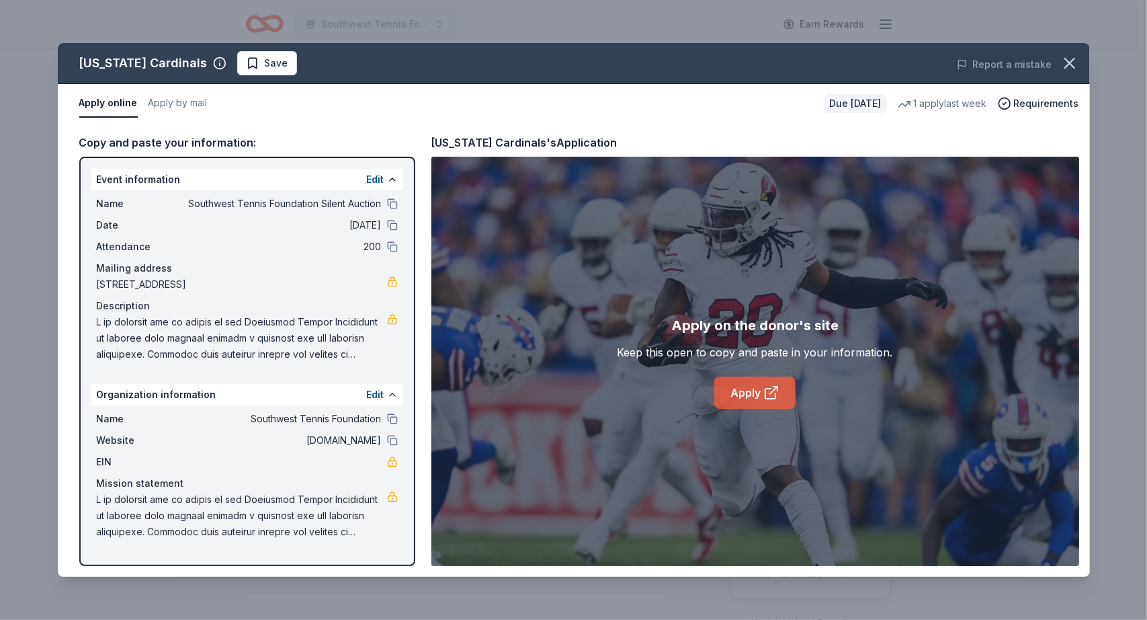
click at [745, 393] on link "Apply" at bounding box center [755, 392] width 81 height 32
